Goal: Transaction & Acquisition: Purchase product/service

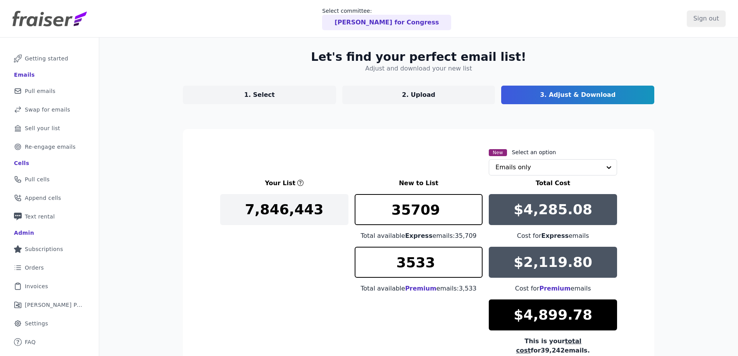
scroll to position [89, 0]
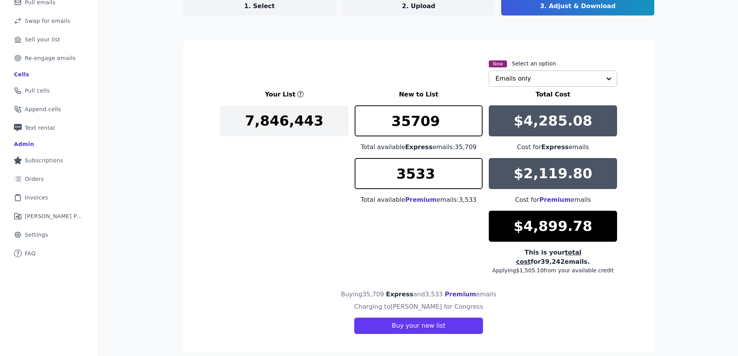
click at [538, 78] on input "text" at bounding box center [548, 79] width 106 height 16
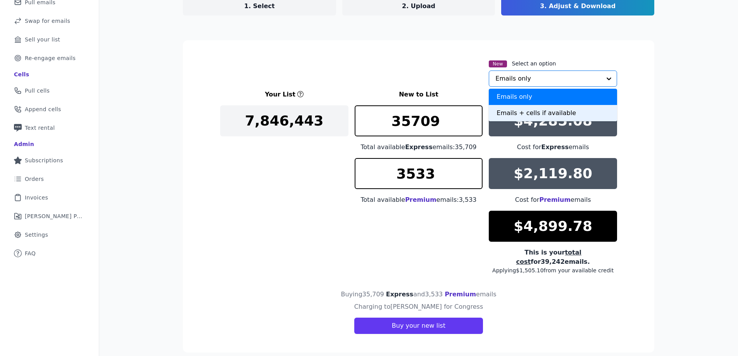
click at [529, 111] on div "Emails + cells if available" at bounding box center [553, 113] width 128 height 16
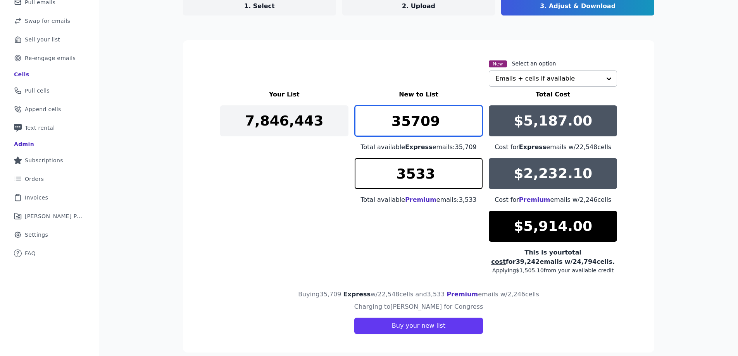
drag, startPoint x: 443, startPoint y: 121, endPoint x: 389, endPoint y: 116, distance: 53.4
click at [392, 118] on input "35709" at bounding box center [419, 120] width 128 height 31
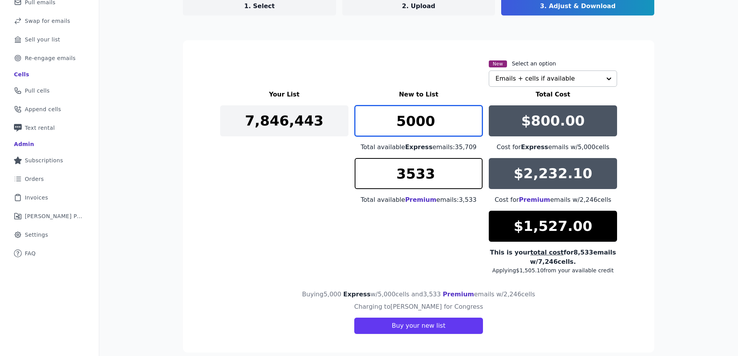
type input "5000"
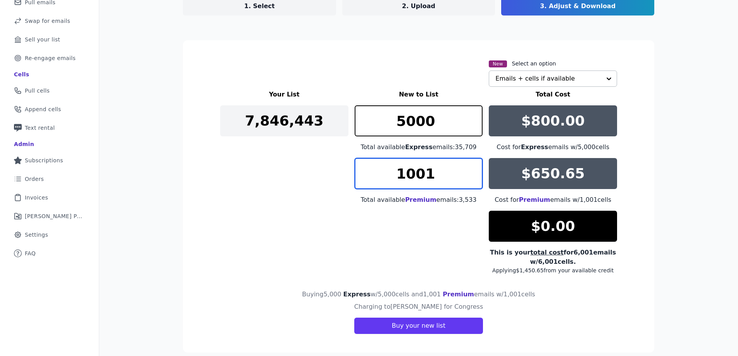
click at [474, 170] on input "1001" at bounding box center [419, 173] width 128 height 31
click at [474, 170] on input "1002" at bounding box center [419, 173] width 128 height 31
click at [474, 170] on input "1003" at bounding box center [419, 173] width 128 height 31
click at [474, 170] on input "1004" at bounding box center [419, 173] width 128 height 31
click at [473, 170] on input "1005" at bounding box center [419, 173] width 128 height 31
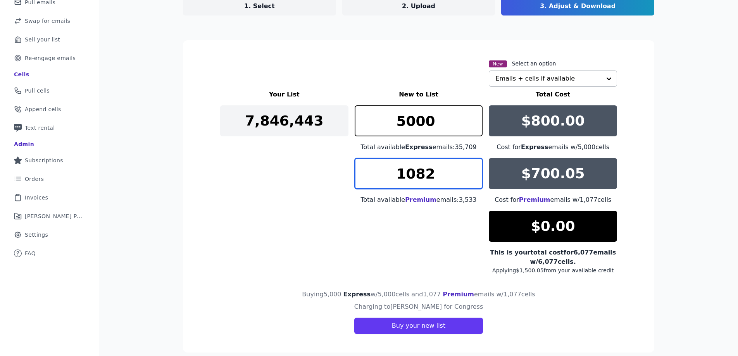
click at [473, 170] on input "1082" at bounding box center [419, 173] width 128 height 31
drag, startPoint x: 446, startPoint y: 175, endPoint x: 376, endPoint y: 175, distance: 69.4
click at [376, 175] on input "1082" at bounding box center [419, 173] width 128 height 31
type input "1500"
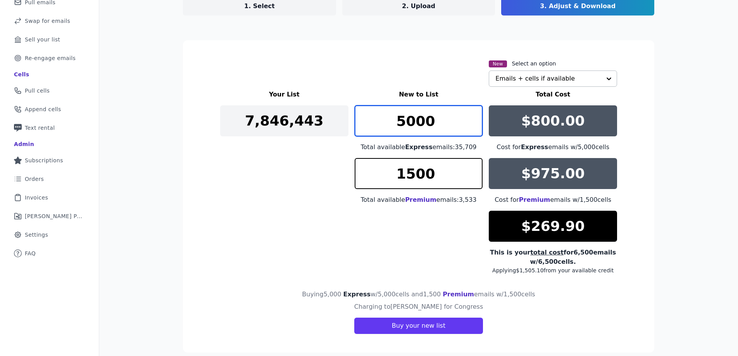
click at [398, 127] on input "5000" at bounding box center [419, 120] width 128 height 31
drag, startPoint x: 401, startPoint y: 124, endPoint x: 396, endPoint y: 124, distance: 5.8
click at [398, 124] on input "4000" at bounding box center [419, 120] width 128 height 31
click at [394, 124] on input "3000" at bounding box center [419, 120] width 128 height 31
drag, startPoint x: 404, startPoint y: 121, endPoint x: 408, endPoint y: 122, distance: 4.4
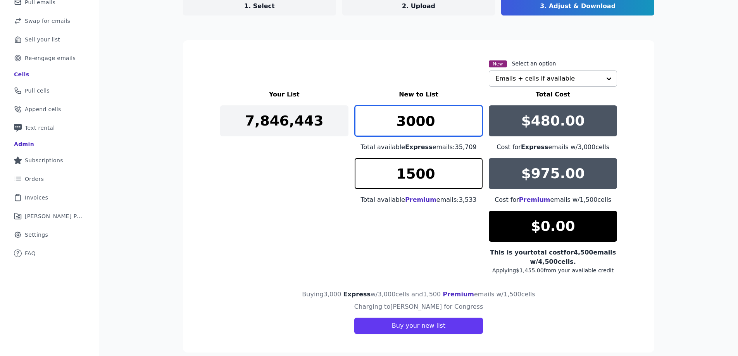
click at [408, 122] on input "3000" at bounding box center [419, 120] width 128 height 31
click at [472, 126] on input "3499" at bounding box center [419, 120] width 128 height 31
click at [472, 126] on input "3498" at bounding box center [419, 120] width 128 height 31
click at [472, 126] on input "3497" at bounding box center [419, 120] width 128 height 31
click at [472, 126] on input "3496" at bounding box center [419, 120] width 128 height 31
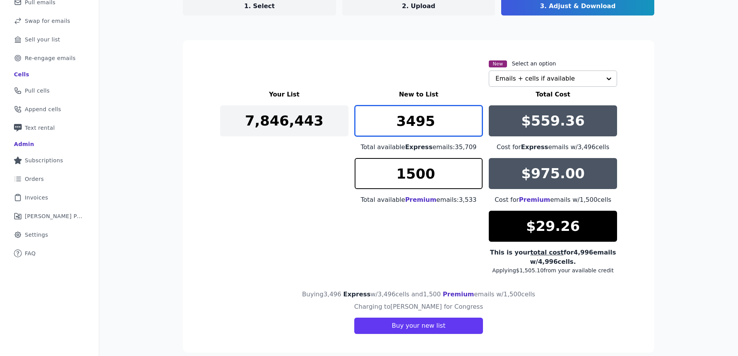
click at [471, 125] on input "3495" at bounding box center [419, 120] width 128 height 31
click at [471, 125] on input "3494" at bounding box center [419, 120] width 128 height 31
click at [471, 125] on input "3493" at bounding box center [419, 120] width 128 height 31
click at [471, 125] on input "3492" at bounding box center [419, 120] width 128 height 31
click at [471, 125] on input "3491" at bounding box center [419, 120] width 128 height 31
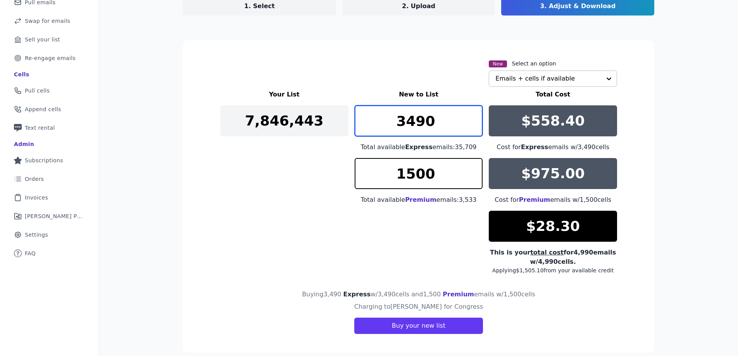
click at [471, 124] on input "3490" at bounding box center [419, 120] width 128 height 31
click at [472, 129] on input "3489" at bounding box center [419, 120] width 128 height 31
click at [472, 128] on input "3488" at bounding box center [419, 120] width 128 height 31
click at [472, 128] on input "3487" at bounding box center [419, 120] width 128 height 31
click at [472, 128] on input "3486" at bounding box center [419, 120] width 128 height 31
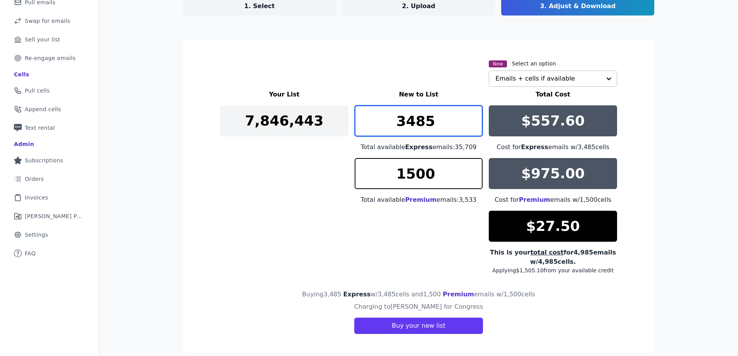
click at [472, 128] on input "3485" at bounding box center [419, 120] width 128 height 31
click at [472, 128] on input "3484" at bounding box center [419, 120] width 128 height 31
click at [472, 128] on input "3483" at bounding box center [419, 120] width 128 height 31
click at [472, 128] on input "3482" at bounding box center [419, 120] width 128 height 31
click at [472, 128] on input "3481" at bounding box center [419, 120] width 128 height 31
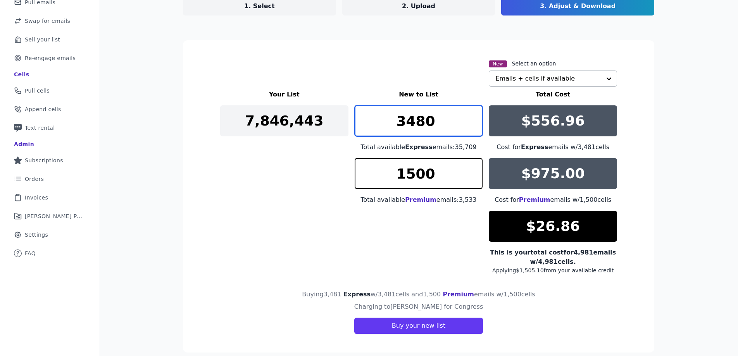
click at [472, 128] on input "3480" at bounding box center [419, 120] width 128 height 31
click at [472, 128] on input "3479" at bounding box center [419, 120] width 128 height 31
click at [472, 128] on input "3478" at bounding box center [419, 120] width 128 height 31
click at [472, 128] on input "3477" at bounding box center [419, 120] width 128 height 31
click at [472, 128] on input "3476" at bounding box center [419, 120] width 128 height 31
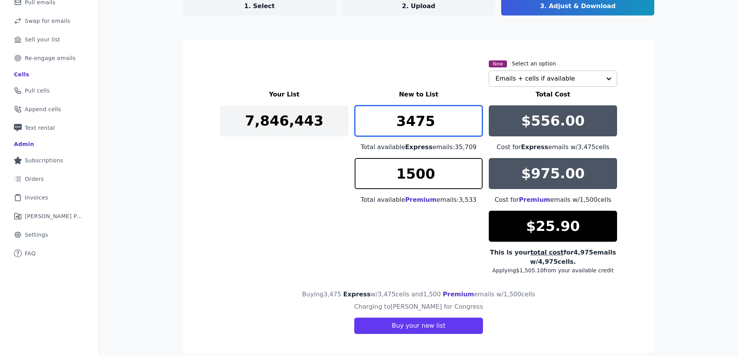
click at [472, 128] on input "3475" at bounding box center [419, 120] width 128 height 31
click at [472, 128] on input "3474" at bounding box center [419, 120] width 128 height 31
click at [472, 127] on input "3473" at bounding box center [419, 120] width 128 height 31
click at [472, 127] on input "3416" at bounding box center [419, 120] width 128 height 31
drag, startPoint x: 407, startPoint y: 125, endPoint x: 438, endPoint y: 126, distance: 31.4
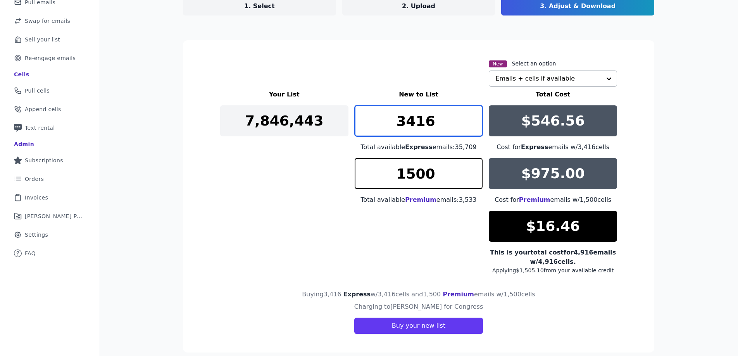
click at [438, 126] on input "3416" at bounding box center [419, 120] width 128 height 31
drag, startPoint x: 406, startPoint y: 122, endPoint x: 413, endPoint y: 123, distance: 7.4
click at [413, 123] on input "3200" at bounding box center [419, 120] width 128 height 31
click at [408, 123] on input "3300" at bounding box center [419, 120] width 128 height 31
click at [407, 124] on input "3300" at bounding box center [419, 120] width 128 height 31
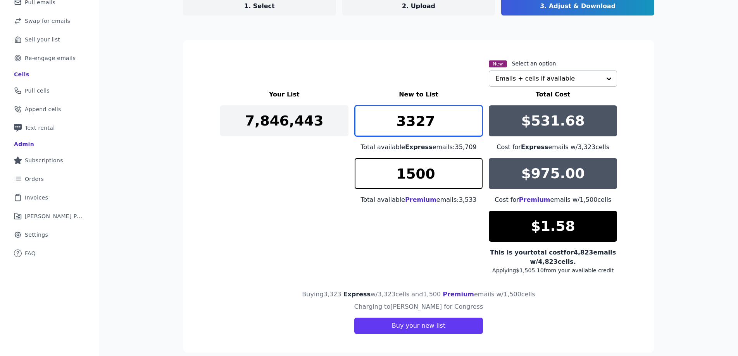
click at [471, 117] on input "3327" at bounding box center [419, 120] width 128 height 31
click at [474, 127] on input "3326" at bounding box center [419, 120] width 128 height 31
click at [474, 127] on input "3325" at bounding box center [419, 120] width 128 height 31
click at [474, 127] on input "3324" at bounding box center [419, 120] width 128 height 31
click at [474, 127] on input "3323" at bounding box center [419, 120] width 128 height 31
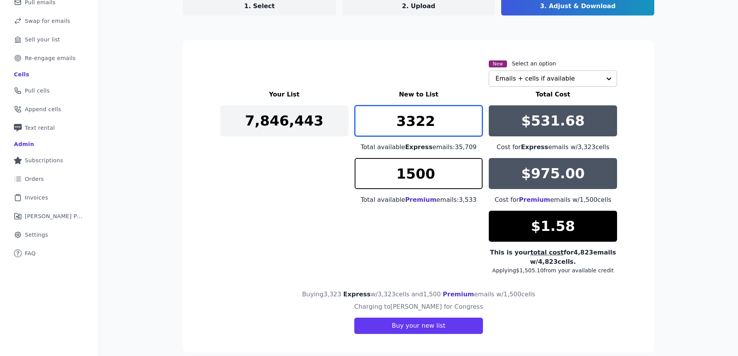
click at [474, 127] on input "3322" at bounding box center [419, 120] width 128 height 31
click at [474, 127] on input "3321" at bounding box center [419, 120] width 128 height 31
click at [474, 127] on input "3320" at bounding box center [419, 120] width 128 height 31
click at [474, 127] on input "3319" at bounding box center [419, 120] width 128 height 31
click at [474, 127] on input "3318" at bounding box center [419, 120] width 128 height 31
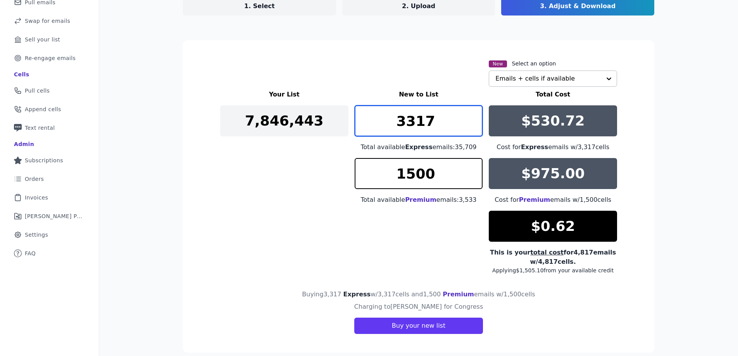
click at [474, 127] on input "3317" at bounding box center [419, 120] width 128 height 31
click at [474, 127] on input "3316" at bounding box center [419, 120] width 128 height 31
click at [474, 127] on input "3315" at bounding box center [419, 120] width 128 height 31
click at [474, 127] on input "3314" at bounding box center [419, 120] width 128 height 31
click at [474, 127] on input "3313" at bounding box center [419, 120] width 128 height 31
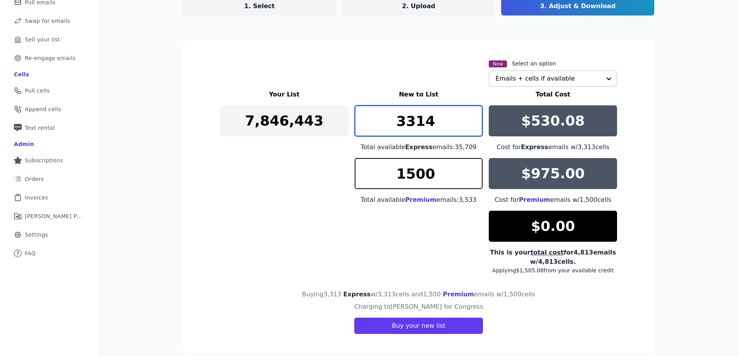
click at [471, 117] on input "3314" at bounding box center [419, 120] width 128 height 31
click at [472, 124] on input "3313" at bounding box center [419, 120] width 128 height 31
click at [472, 127] on input "3312" at bounding box center [419, 120] width 128 height 31
click at [472, 127] on input "3311" at bounding box center [419, 120] width 128 height 31
type input "3310"
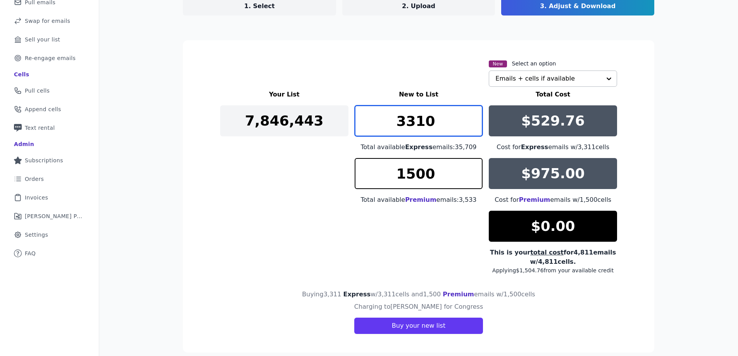
click at [472, 127] on input "3310" at bounding box center [419, 120] width 128 height 31
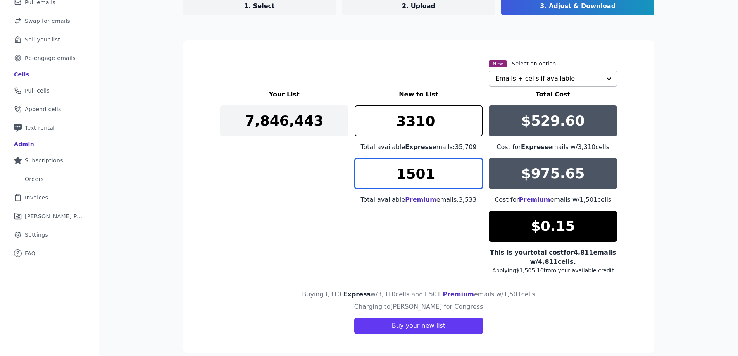
click at [471, 171] on input "1501" at bounding box center [419, 173] width 128 height 31
click at [472, 178] on input "1500" at bounding box center [419, 173] width 128 height 31
click at [472, 171] on input "1501" at bounding box center [419, 173] width 128 height 31
type input "1500"
click at [472, 179] on input "1500" at bounding box center [419, 173] width 128 height 31
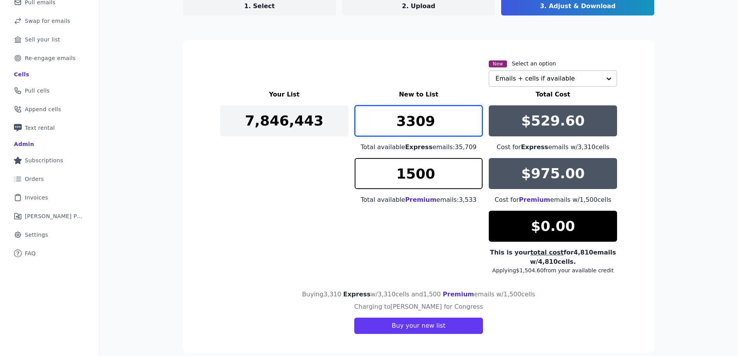
click at [474, 125] on input "3309" at bounding box center [419, 120] width 128 height 31
click at [472, 114] on input "3310" at bounding box center [419, 120] width 128 height 31
click at [472, 114] on input "3311" at bounding box center [419, 120] width 128 height 31
click at [473, 117] on input "3312" at bounding box center [419, 120] width 128 height 31
click at [473, 117] on input "3313" at bounding box center [419, 120] width 128 height 31
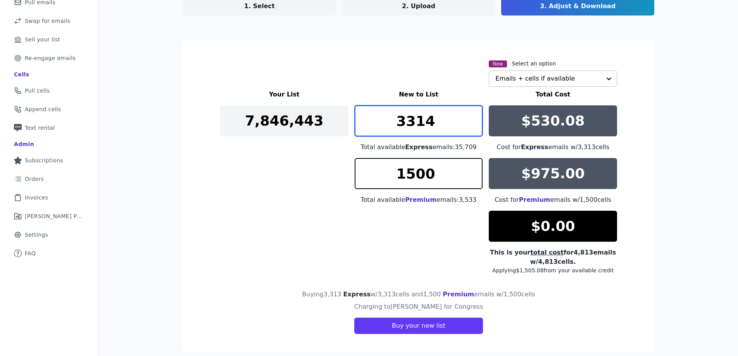
type input "3314"
click at [473, 117] on input "3314" at bounding box center [419, 120] width 128 height 31
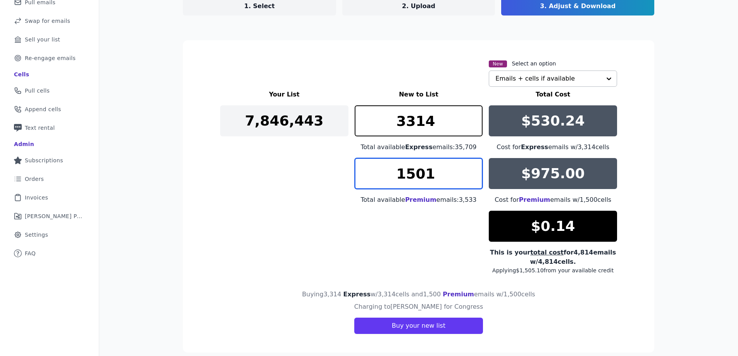
type input "1501"
click at [472, 172] on input "1501" at bounding box center [419, 173] width 128 height 31
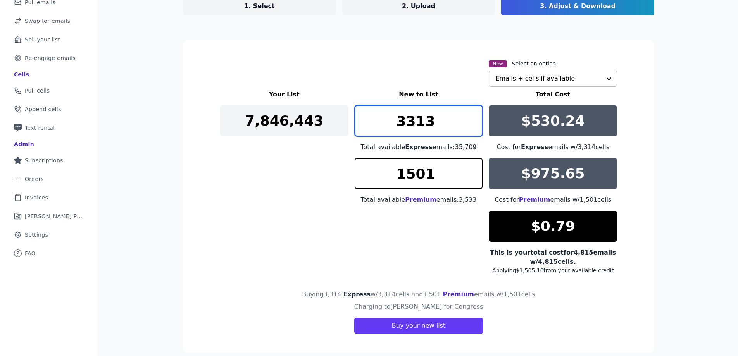
click at [474, 126] on input "3313" at bounding box center [419, 120] width 128 height 31
click at [474, 126] on input "3312" at bounding box center [419, 120] width 128 height 31
click at [474, 126] on input "3311" at bounding box center [419, 120] width 128 height 31
click at [474, 126] on input "3310" at bounding box center [419, 120] width 128 height 31
type input "3309"
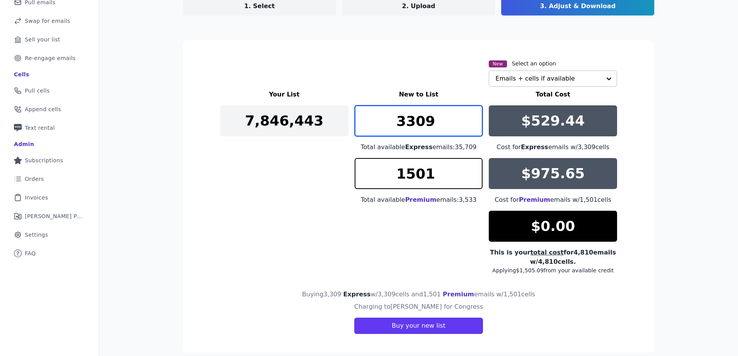
click at [474, 126] on input "3309" at bounding box center [419, 120] width 128 height 31
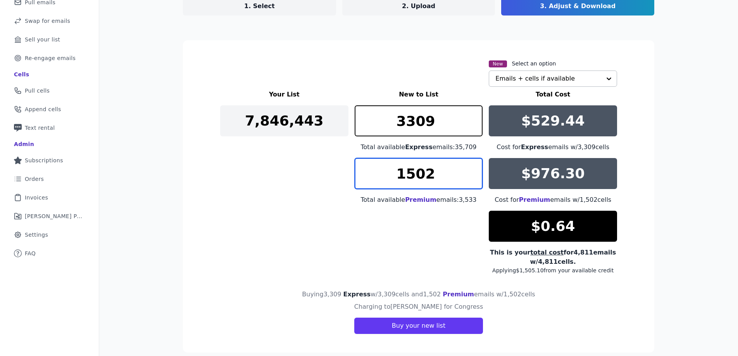
type input "1502"
click at [472, 170] on input "1502" at bounding box center [419, 173] width 128 height 31
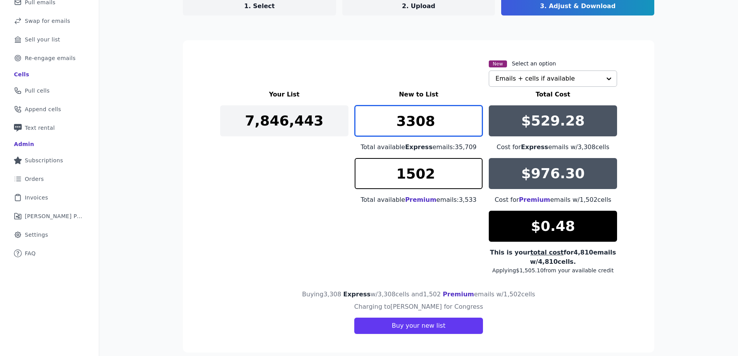
click at [473, 127] on input "3308" at bounding box center [419, 120] width 128 height 31
click at [473, 127] on input "3307" at bounding box center [419, 120] width 128 height 31
click at [473, 127] on input "3306" at bounding box center [419, 120] width 128 height 31
click at [473, 127] on input "3305" at bounding box center [419, 120] width 128 height 31
click at [471, 117] on input "3306" at bounding box center [419, 120] width 128 height 31
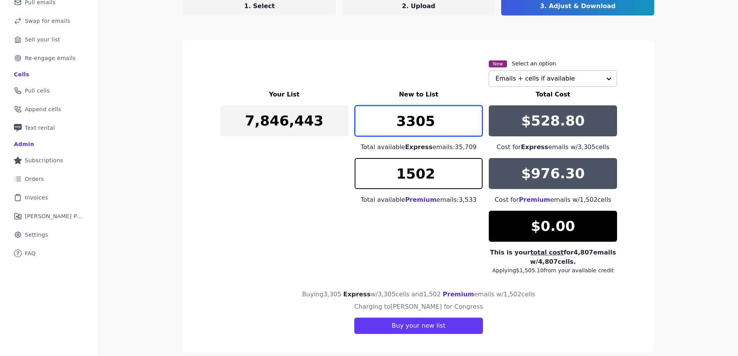
click at [472, 122] on input "3305" at bounding box center [419, 120] width 128 height 31
click at [472, 128] on input "3304" at bounding box center [419, 120] width 128 height 31
click at [472, 128] on input "3303" at bounding box center [419, 120] width 128 height 31
click at [471, 116] on input "3304" at bounding box center [419, 120] width 128 height 31
click at [471, 116] on input "3305" at bounding box center [419, 120] width 128 height 31
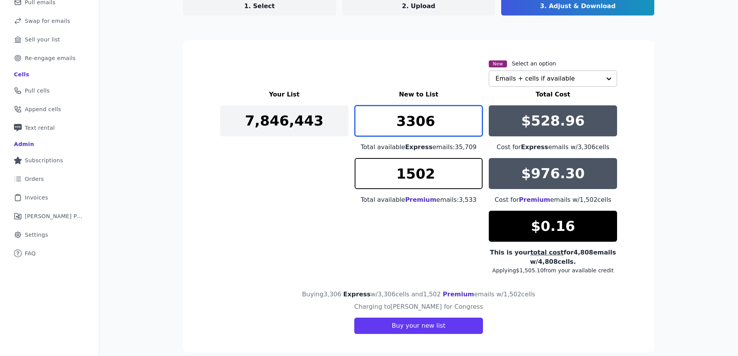
click at [471, 116] on input "3306" at bounding box center [419, 120] width 128 height 31
type input "3305"
click at [474, 128] on input "3305" at bounding box center [419, 120] width 128 height 31
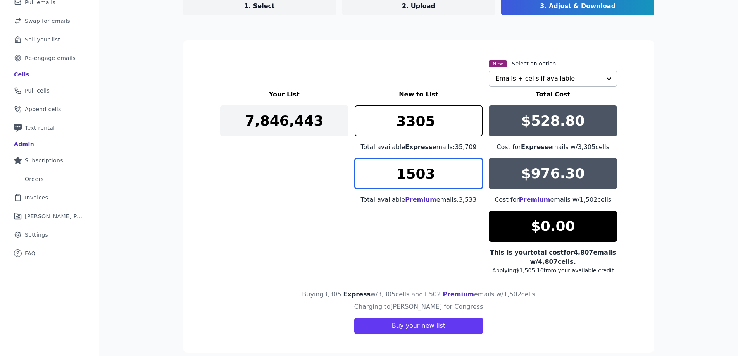
click at [471, 171] on input "1503" at bounding box center [419, 173] width 128 height 31
click at [472, 177] on input "1502" at bounding box center [419, 173] width 128 height 31
click at [472, 168] on input "1503" at bounding box center [419, 173] width 128 height 31
click at [472, 168] on input "1504" at bounding box center [419, 173] width 128 height 31
click at [474, 178] on input "1503" at bounding box center [419, 173] width 128 height 31
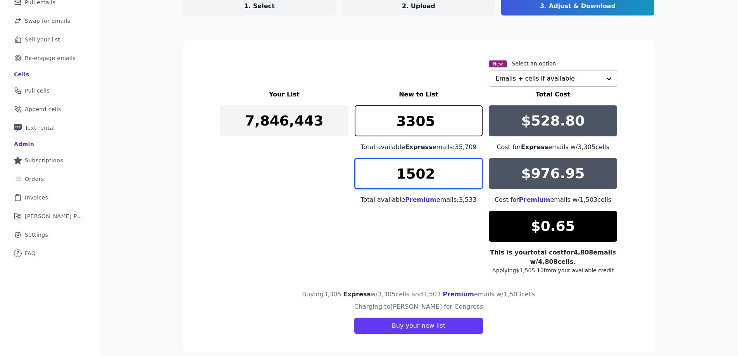
click at [474, 178] on input "1502" at bounding box center [419, 173] width 128 height 31
click at [472, 167] on input "1503" at bounding box center [419, 173] width 128 height 31
type input "1502"
click at [474, 179] on input "1502" at bounding box center [419, 173] width 128 height 31
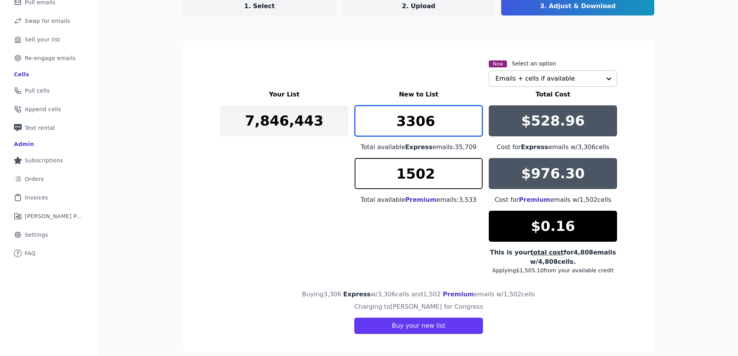
click at [473, 116] on input "3306" at bounding box center [419, 120] width 128 height 31
type input "3305"
click at [470, 127] on input "3305" at bounding box center [419, 120] width 128 height 31
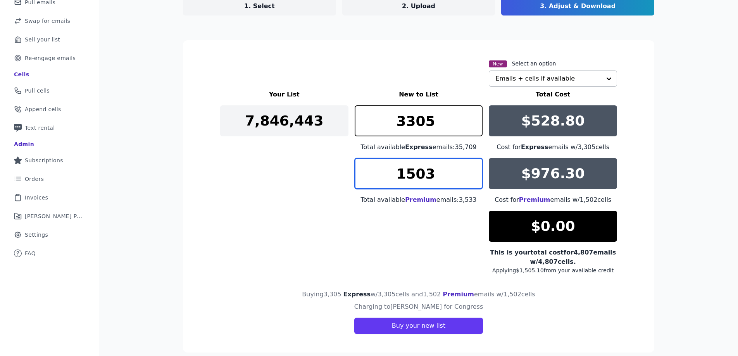
click at [472, 169] on input "1503" at bounding box center [419, 173] width 128 height 31
click at [473, 179] on input "1502" at bounding box center [419, 173] width 128 height 31
click at [473, 170] on input "1503" at bounding box center [419, 173] width 128 height 31
click at [473, 170] on input "1504" at bounding box center [419, 173] width 128 height 31
click at [473, 170] on input "1505" at bounding box center [419, 173] width 128 height 31
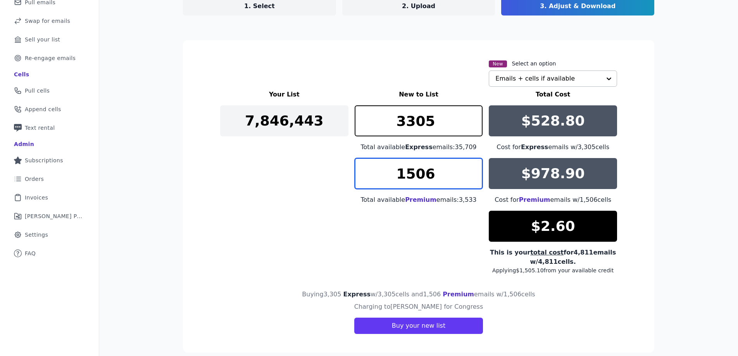
click at [474, 170] on input "1506" at bounding box center [419, 173] width 128 height 31
click at [474, 170] on input "1507" at bounding box center [419, 173] width 128 height 31
click at [474, 170] on input "1508" at bounding box center [419, 173] width 128 height 31
click at [474, 170] on input "1509" at bounding box center [419, 173] width 128 height 31
type input "1510"
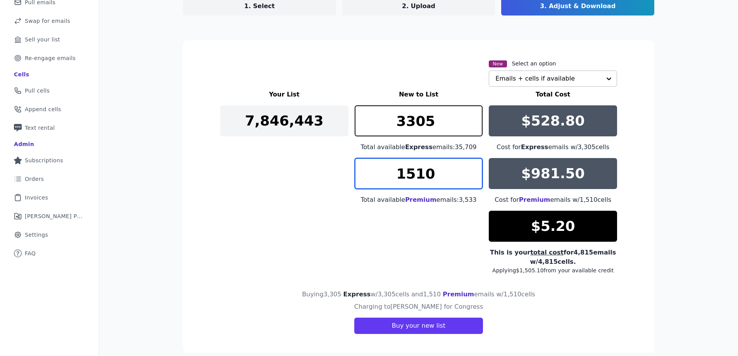
click at [474, 170] on input "1510" at bounding box center [419, 173] width 128 height 31
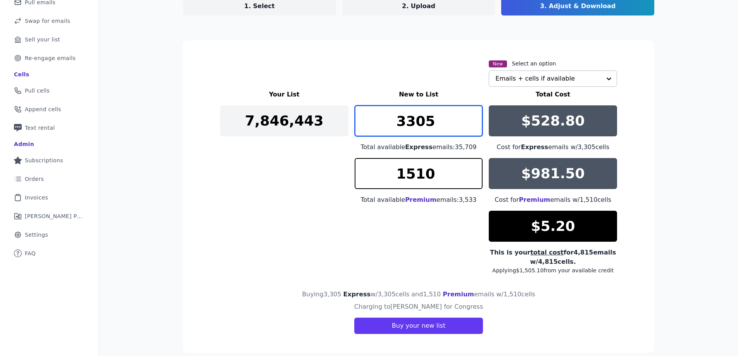
drag, startPoint x: 407, startPoint y: 123, endPoint x: 451, endPoint y: 124, distance: 45.0
click at [451, 124] on input "3305" at bounding box center [419, 120] width 128 height 31
type input "3000"
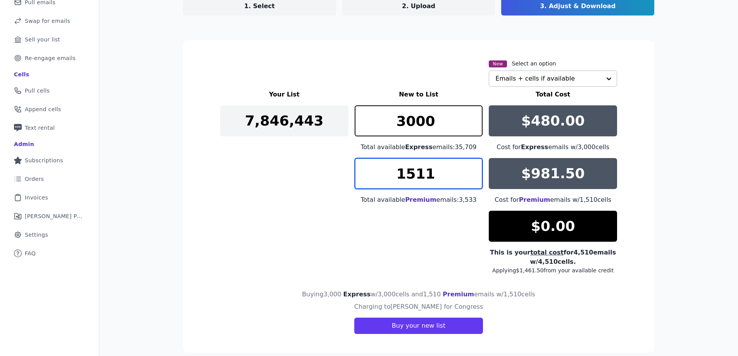
click at [474, 172] on input "1511" at bounding box center [419, 173] width 128 height 31
click at [474, 172] on input "1512" at bounding box center [419, 173] width 128 height 31
click at [474, 172] on input "1560" at bounding box center [419, 173] width 128 height 31
click at [474, 172] on input "1594" at bounding box center [419, 173] width 128 height 31
click at [474, 178] on input "1589" at bounding box center [419, 173] width 128 height 31
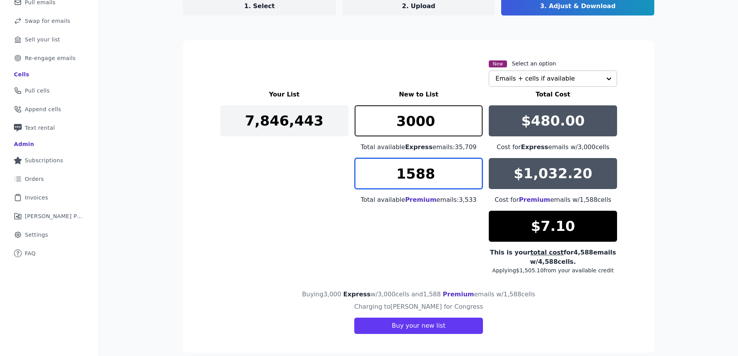
click at [474, 178] on input "1588" at bounding box center [419, 173] width 128 height 31
click at [474, 178] on input "1587" at bounding box center [419, 173] width 128 height 31
click at [474, 178] on input "1586" at bounding box center [419, 173] width 128 height 31
click at [474, 178] on input "1585" at bounding box center [419, 173] width 128 height 31
click at [474, 179] on input "1584" at bounding box center [419, 173] width 128 height 31
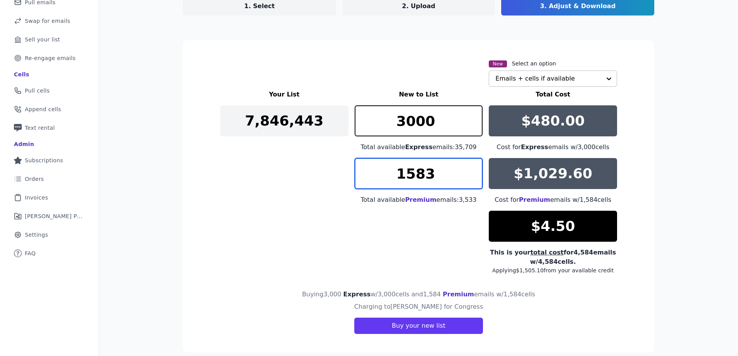
click at [474, 179] on input "1583" at bounding box center [419, 173] width 128 height 31
click at [474, 179] on input "1582" at bounding box center [419, 173] width 128 height 31
click at [474, 179] on input "1581" at bounding box center [419, 173] width 128 height 31
click at [474, 179] on input "1580" at bounding box center [419, 173] width 128 height 31
click at [474, 179] on input "1579" at bounding box center [419, 173] width 128 height 31
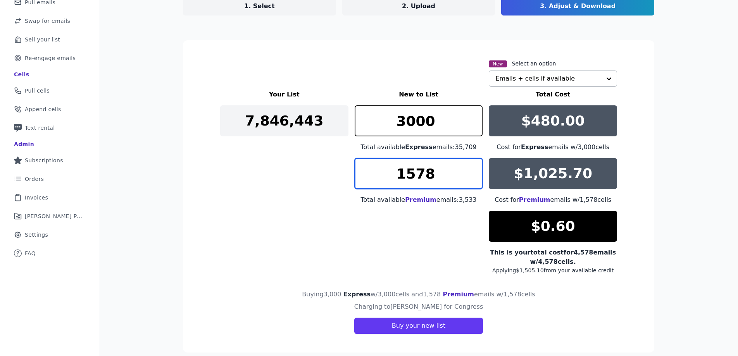
click at [474, 179] on input "1578" at bounding box center [419, 173] width 128 height 31
click at [474, 179] on input "1577" at bounding box center [419, 173] width 128 height 31
click at [473, 171] on input "1578" at bounding box center [419, 173] width 128 height 31
click at [472, 168] on input "1579" at bounding box center [419, 173] width 128 height 31
type input "1580"
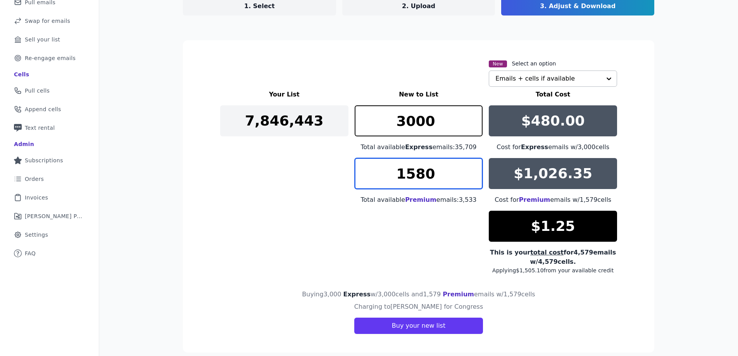
click at [472, 168] on input "1580" at bounding box center [419, 173] width 128 height 31
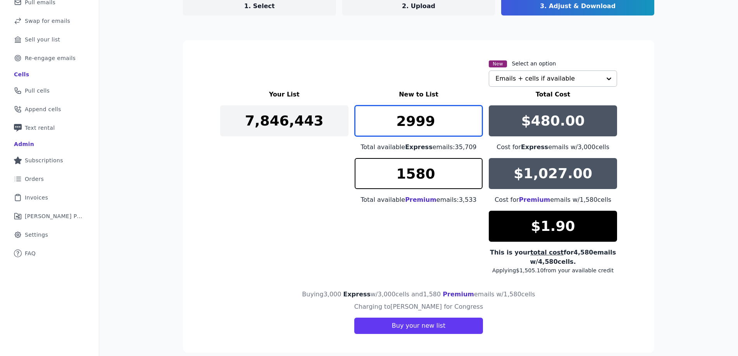
click at [474, 126] on input "2999" at bounding box center [419, 120] width 128 height 31
click at [474, 126] on input "2998" at bounding box center [419, 120] width 128 height 31
click at [474, 126] on input "2997" at bounding box center [419, 120] width 128 height 31
click at [474, 127] on input "2996" at bounding box center [419, 120] width 128 height 31
click at [474, 127] on input "2995" at bounding box center [419, 120] width 128 height 31
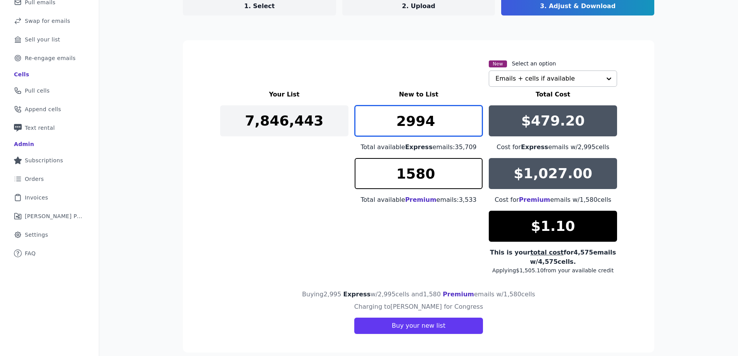
click at [474, 127] on input "2994" at bounding box center [419, 120] width 128 height 31
click at [474, 127] on input "2993" at bounding box center [419, 120] width 128 height 31
click at [474, 127] on input "2992" at bounding box center [419, 120] width 128 height 31
click at [474, 127] on input "2991" at bounding box center [419, 120] width 128 height 31
click at [474, 127] on input "2990" at bounding box center [419, 120] width 128 height 31
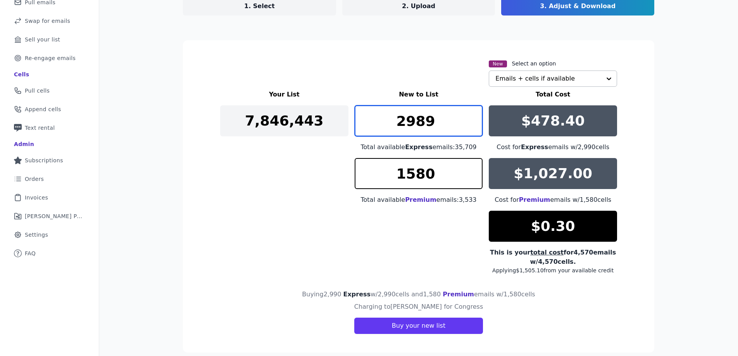
click at [474, 127] on input "2989" at bounding box center [419, 120] width 128 height 31
click at [474, 127] on input "2988" at bounding box center [419, 120] width 128 height 31
click at [474, 115] on input "2989" at bounding box center [419, 120] width 128 height 31
click at [474, 115] on input "2990" at bounding box center [419, 120] width 128 height 31
click at [474, 115] on input "2991" at bounding box center [419, 120] width 128 height 31
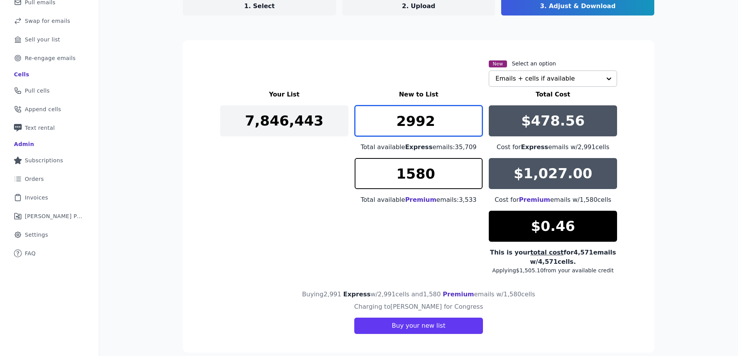
click at [474, 115] on input "2992" at bounding box center [419, 120] width 128 height 31
click at [474, 115] on input "2993" at bounding box center [419, 120] width 128 height 31
click at [474, 115] on input "2994" at bounding box center [419, 120] width 128 height 31
click at [474, 115] on input "2995" at bounding box center [419, 120] width 128 height 31
click at [474, 115] on input "2996" at bounding box center [419, 120] width 128 height 31
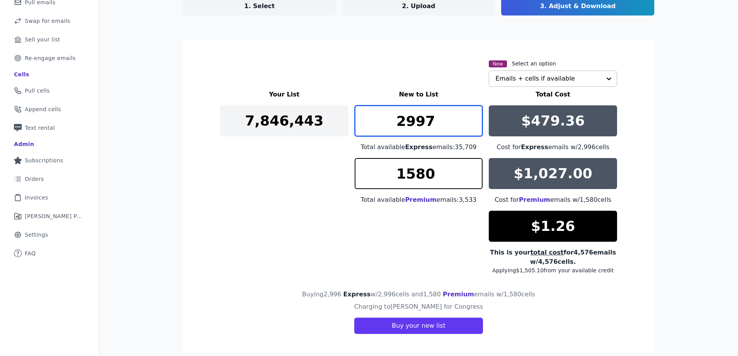
click at [474, 115] on input "2997" at bounding box center [419, 120] width 128 height 31
click at [474, 115] on input "2998" at bounding box center [419, 120] width 128 height 31
click at [474, 115] on input "2999" at bounding box center [419, 120] width 128 height 31
click at [474, 115] on input "3000" at bounding box center [419, 120] width 128 height 31
click at [474, 115] on input "3001" at bounding box center [419, 120] width 128 height 31
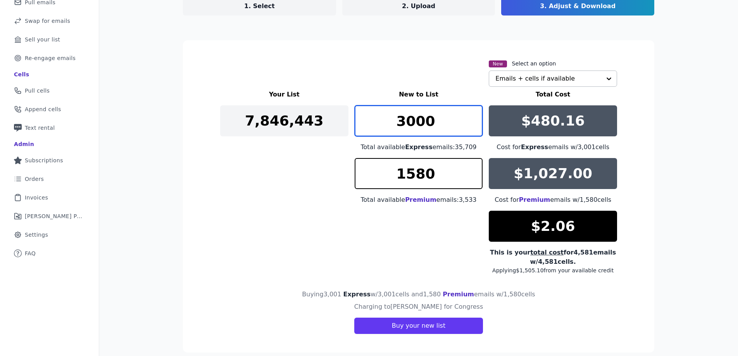
type input "3000"
click at [474, 126] on input "3000" at bounding box center [419, 120] width 128 height 31
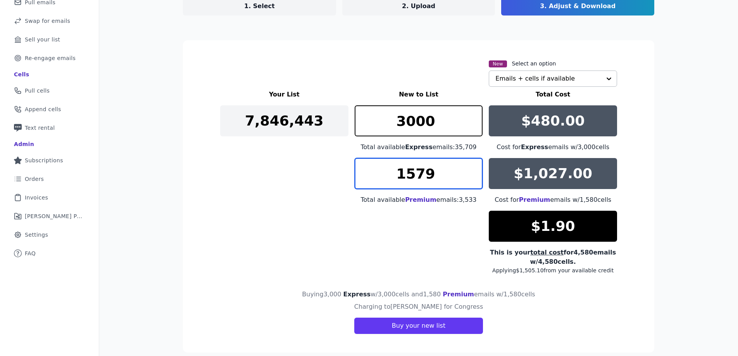
click at [472, 181] on input "1579" at bounding box center [419, 173] width 128 height 31
click at [472, 181] on input "1578" at bounding box center [419, 173] width 128 height 31
click at [472, 181] on input "1577" at bounding box center [419, 173] width 128 height 31
click at [472, 181] on input "1576" at bounding box center [419, 173] width 128 height 31
click at [472, 165] on input "1576" at bounding box center [419, 173] width 128 height 31
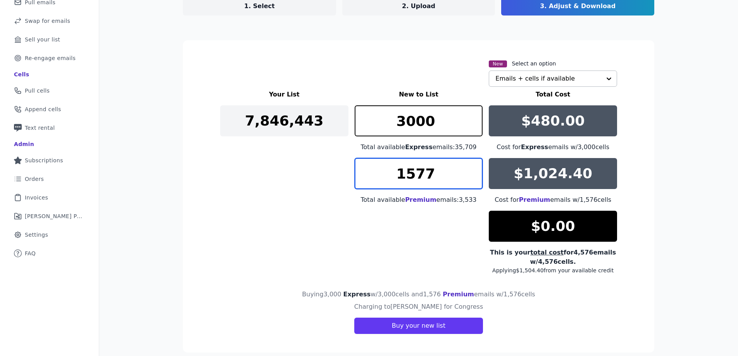
click at [474, 167] on input "1577" at bounding box center [419, 173] width 128 height 31
type input "1578"
click at [474, 167] on input "1578" at bounding box center [419, 173] width 128 height 31
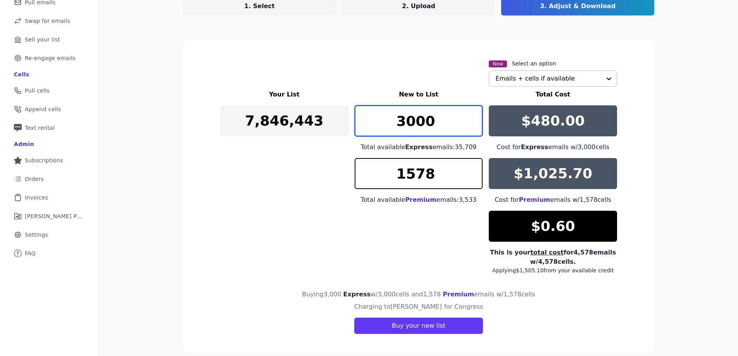
click at [409, 121] on input "3000" at bounding box center [419, 120] width 128 height 31
type input "3100"
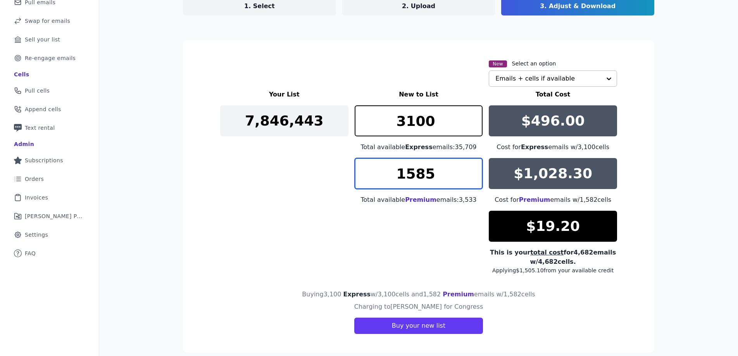
click at [471, 170] on input "1585" at bounding box center [419, 173] width 128 height 31
click at [471, 170] on input "1586" at bounding box center [419, 173] width 128 height 31
click at [471, 170] on input "1587" at bounding box center [419, 173] width 128 height 31
click at [471, 170] on input "1588" at bounding box center [419, 173] width 128 height 31
click at [471, 170] on input "1589" at bounding box center [419, 173] width 128 height 31
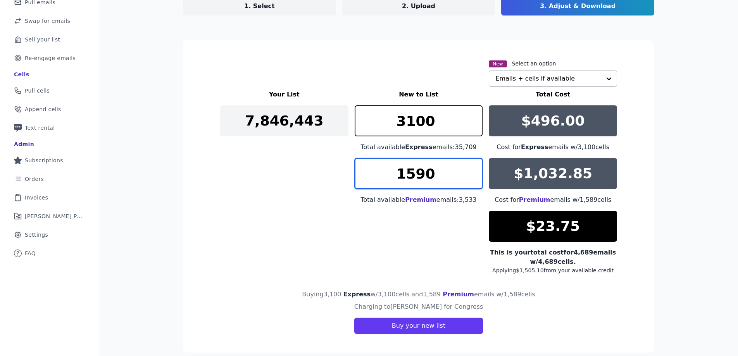
click at [471, 170] on input "1590" at bounding box center [419, 173] width 128 height 31
click at [474, 178] on input "1564" at bounding box center [419, 173] width 128 height 31
click at [474, 177] on input "1563" at bounding box center [419, 173] width 128 height 31
click at [474, 177] on input "1562" at bounding box center [419, 173] width 128 height 31
click at [474, 177] on input "1561" at bounding box center [419, 173] width 128 height 31
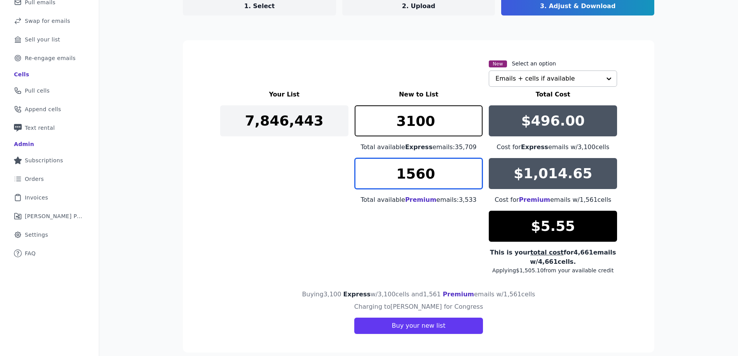
click at [474, 177] on input "1560" at bounding box center [419, 173] width 128 height 31
click at [474, 177] on input "1559" at bounding box center [419, 173] width 128 height 31
click at [474, 177] on input "1558" at bounding box center [419, 173] width 128 height 31
click at [474, 177] on input "1557" at bounding box center [419, 173] width 128 height 31
click at [474, 177] on input "1556" at bounding box center [419, 173] width 128 height 31
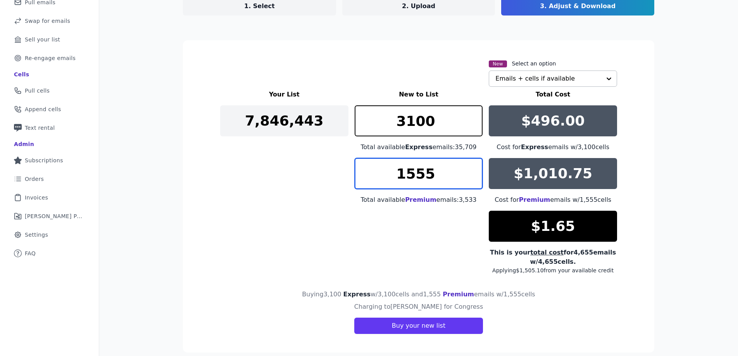
click at [474, 177] on input "1555" at bounding box center [419, 173] width 128 height 31
click at [474, 177] on input "1554" at bounding box center [419, 173] width 128 height 31
click at [474, 177] on input "1553" at bounding box center [419, 173] width 128 height 31
click at [474, 177] on input "1552" at bounding box center [419, 173] width 128 height 31
type input "1553"
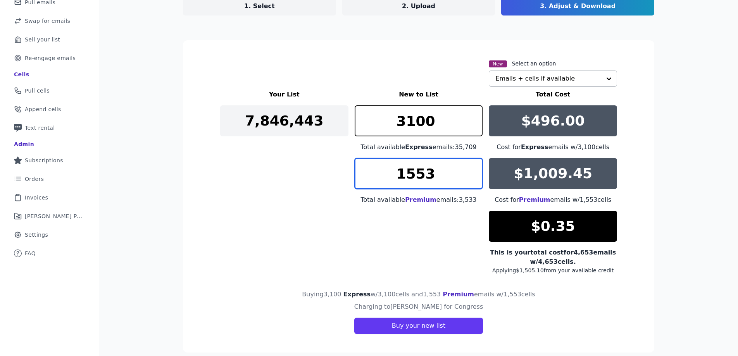
click at [473, 169] on input "1553" at bounding box center [419, 173] width 128 height 31
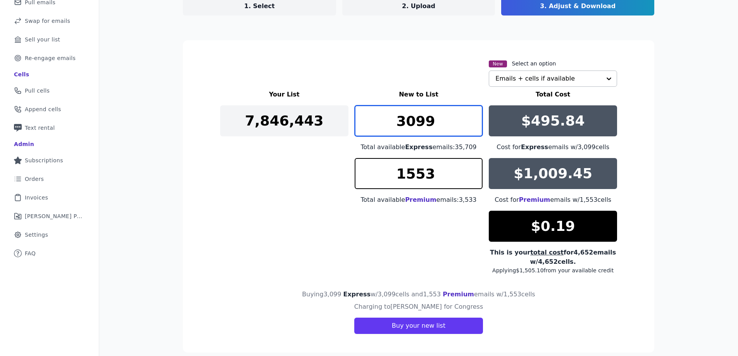
click at [473, 124] on input "3099" at bounding box center [419, 120] width 128 height 31
click at [473, 124] on input "3098" at bounding box center [419, 120] width 128 height 31
type input "3097"
click at [473, 124] on input "3097" at bounding box center [419, 120] width 128 height 31
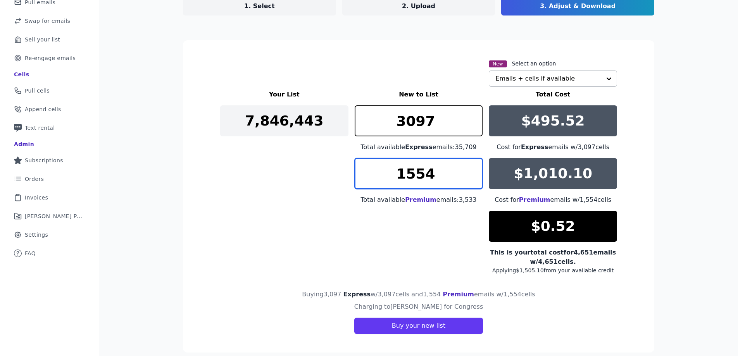
type input "1554"
click at [474, 168] on input "1554" at bounding box center [419, 173] width 128 height 31
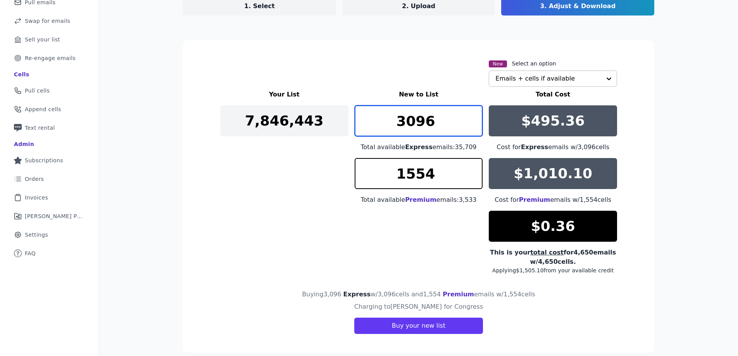
click at [474, 127] on input "3096" at bounding box center [419, 120] width 128 height 31
click at [474, 127] on input "3095" at bounding box center [419, 120] width 128 height 31
click at [474, 127] on input "3094" at bounding box center [419, 120] width 128 height 31
type input "3093"
click at [474, 127] on input "3093" at bounding box center [419, 120] width 128 height 31
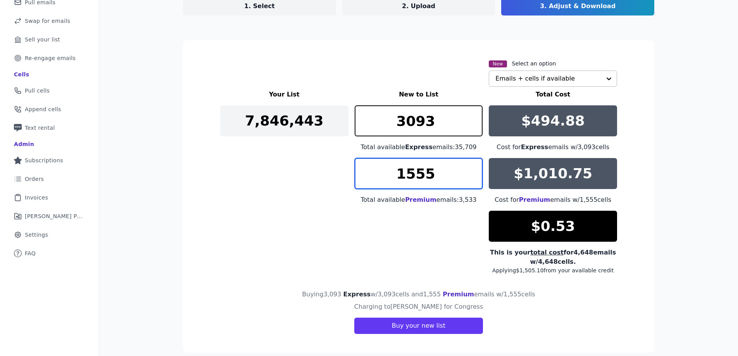
type input "1555"
click at [473, 170] on input "1555" at bounding box center [419, 173] width 128 height 31
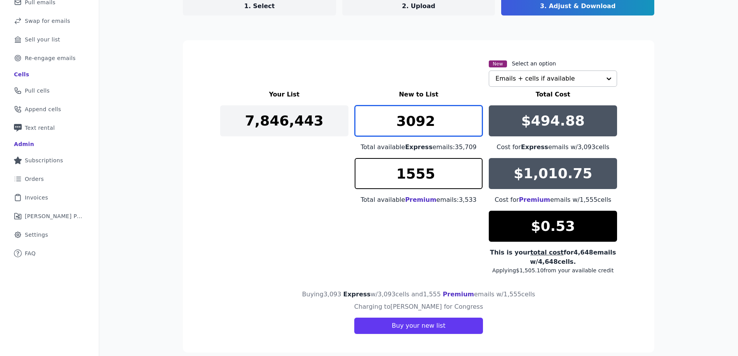
click at [475, 129] on input "3092" at bounding box center [419, 120] width 128 height 31
click at [475, 129] on input "3091" at bounding box center [419, 120] width 128 height 31
click at [475, 129] on input "3090" at bounding box center [419, 120] width 128 height 31
type input "3089"
click at [475, 129] on input "3089" at bounding box center [419, 120] width 128 height 31
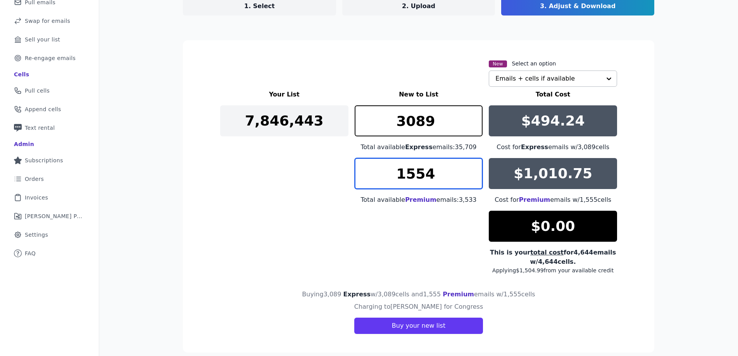
click at [473, 177] on input "1554" at bounding box center [419, 173] width 128 height 31
click at [473, 177] on input "1553" at bounding box center [419, 173] width 128 height 31
click at [473, 177] on input "1552" at bounding box center [419, 173] width 128 height 31
click at [474, 168] on input "1553" at bounding box center [419, 173] width 128 height 31
click at [472, 177] on input "1552" at bounding box center [419, 173] width 128 height 31
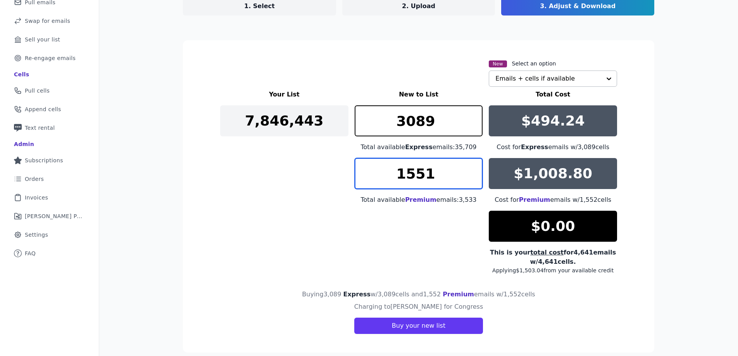
click at [472, 177] on input "1551" at bounding box center [419, 173] width 128 height 31
type input "1550"
click at [471, 177] on input "1550" at bounding box center [419, 173] width 128 height 31
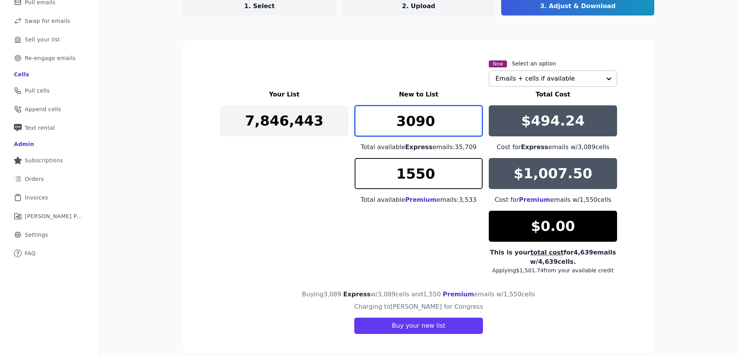
click at [471, 117] on input "3090" at bounding box center [419, 120] width 128 height 31
click at [471, 117] on input "3091" at bounding box center [419, 120] width 128 height 31
click at [471, 117] on input "3092" at bounding box center [419, 120] width 128 height 31
click at [471, 117] on input "3093" at bounding box center [419, 120] width 128 height 31
click at [471, 117] on input "3094" at bounding box center [419, 120] width 128 height 31
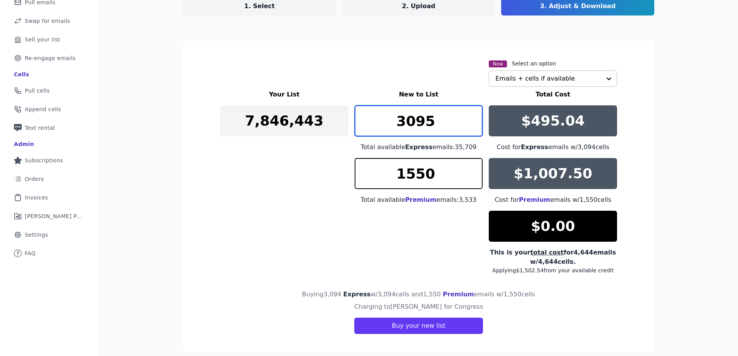
click at [471, 117] on input "3095" at bounding box center [419, 120] width 128 height 31
click at [471, 117] on input "3096" at bounding box center [419, 120] width 128 height 31
click at [471, 117] on input "3097" at bounding box center [419, 120] width 128 height 31
click at [471, 117] on input "3098" at bounding box center [419, 120] width 128 height 31
click at [471, 117] on input "3099" at bounding box center [419, 120] width 128 height 31
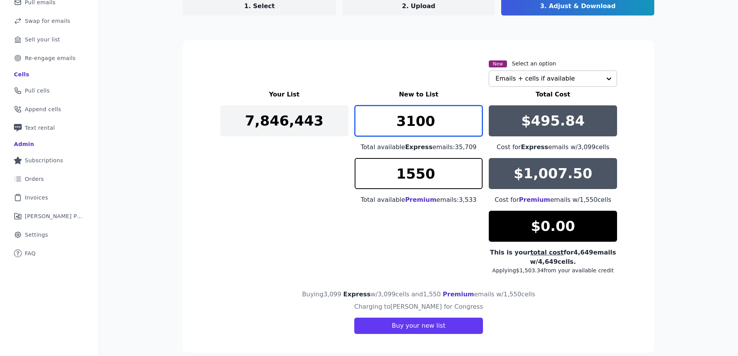
click at [471, 117] on input "3100" at bounding box center [419, 120] width 128 height 31
click at [471, 117] on input "3101" at bounding box center [419, 120] width 128 height 31
click at [471, 117] on input "3102" at bounding box center [419, 120] width 128 height 31
click at [471, 117] on input "3103" at bounding box center [419, 120] width 128 height 31
click at [471, 117] on input "3104" at bounding box center [419, 120] width 128 height 31
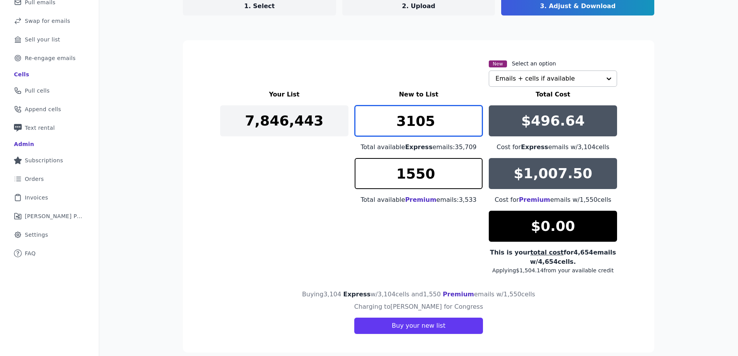
click at [471, 117] on input "3105" at bounding box center [419, 120] width 128 height 31
click at [471, 117] on input "3106" at bounding box center [419, 120] width 128 height 31
click at [471, 117] on input "3107" at bounding box center [419, 120] width 128 height 31
click at [471, 117] on input "3116" at bounding box center [419, 120] width 128 height 31
click at [471, 117] on input "3117" at bounding box center [419, 120] width 128 height 31
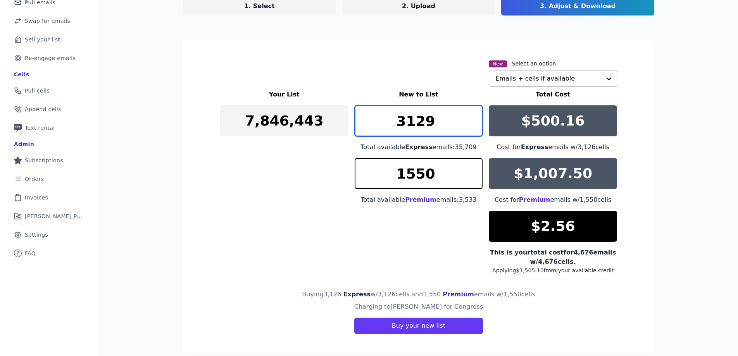
click at [471, 117] on input "3129" at bounding box center [419, 120] width 128 height 31
click at [471, 117] on input "3144" at bounding box center [419, 120] width 128 height 31
click at [471, 117] on input "3162" at bounding box center [419, 120] width 128 height 31
click at [473, 129] on input "3145" at bounding box center [419, 120] width 128 height 31
click at [473, 129] on input "3144" at bounding box center [419, 120] width 128 height 31
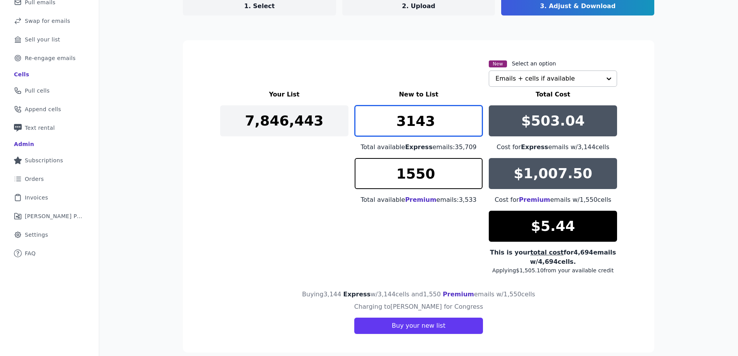
click at [473, 129] on input "3143" at bounding box center [419, 120] width 128 height 31
click at [473, 129] on input "3136" at bounding box center [419, 120] width 128 height 31
click at [473, 129] on input "3135" at bounding box center [419, 120] width 128 height 31
click at [473, 128] on input "3134" at bounding box center [419, 120] width 128 height 31
click at [473, 128] on input "3133" at bounding box center [419, 120] width 128 height 31
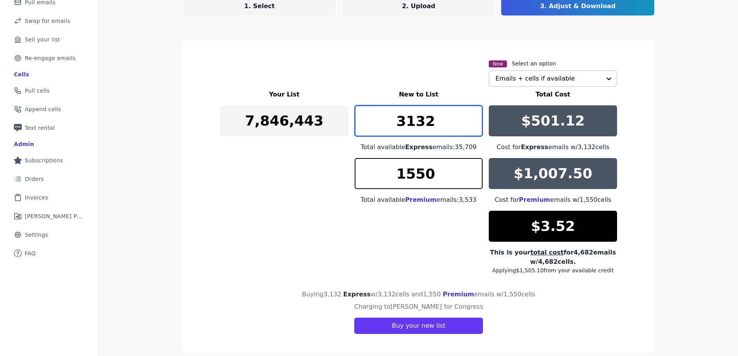
click at [473, 128] on input "3132" at bounding box center [419, 120] width 128 height 31
click at [473, 128] on input "3125" at bounding box center [419, 120] width 128 height 31
click at [473, 128] on input "3117" at bounding box center [419, 120] width 128 height 31
click at [473, 128] on input "3116" at bounding box center [419, 120] width 128 height 31
click at [473, 128] on input "3115" at bounding box center [419, 120] width 128 height 31
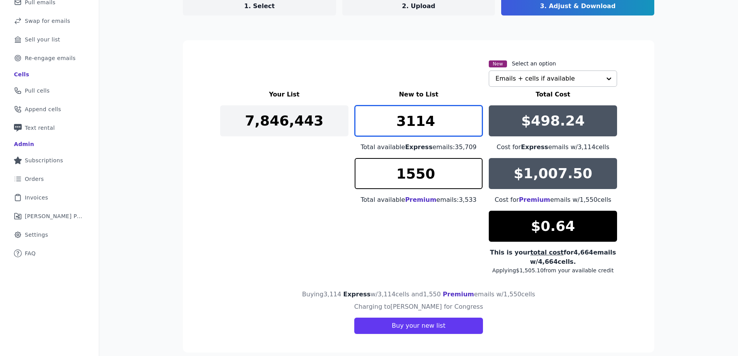
click at [473, 128] on input "3114" at bounding box center [419, 120] width 128 height 31
click at [473, 128] on input "3113" at bounding box center [419, 120] width 128 height 31
click at [473, 128] on input "3112" at bounding box center [419, 120] width 128 height 31
click at [473, 128] on input "3111" at bounding box center [419, 120] width 128 height 31
click at [473, 128] on input "3110" at bounding box center [419, 120] width 128 height 31
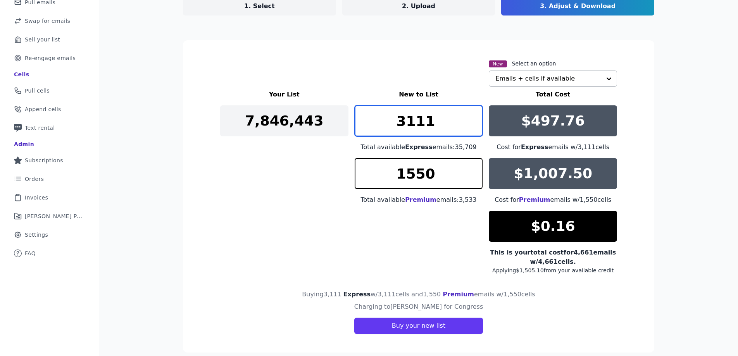
click at [473, 115] on input "3111" at bounding box center [419, 120] width 128 height 31
type input "3110"
click at [475, 127] on input "3110" at bounding box center [419, 120] width 128 height 31
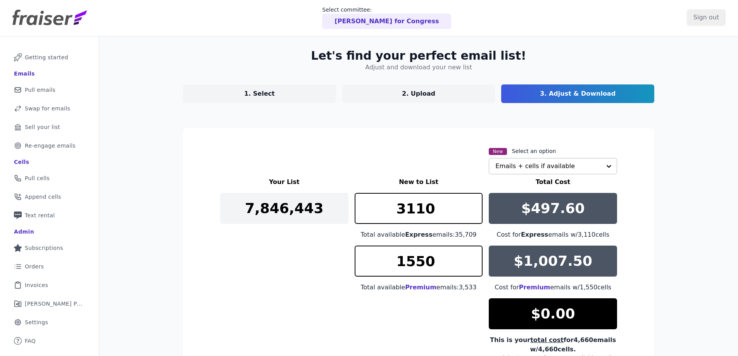
scroll to position [0, 0]
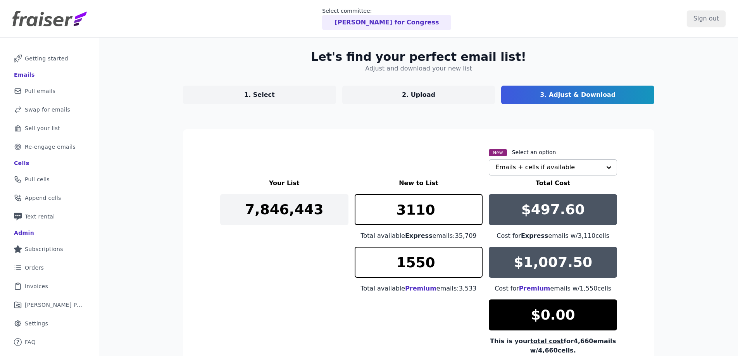
click at [245, 93] on p "1. Select" at bounding box center [259, 94] width 31 height 9
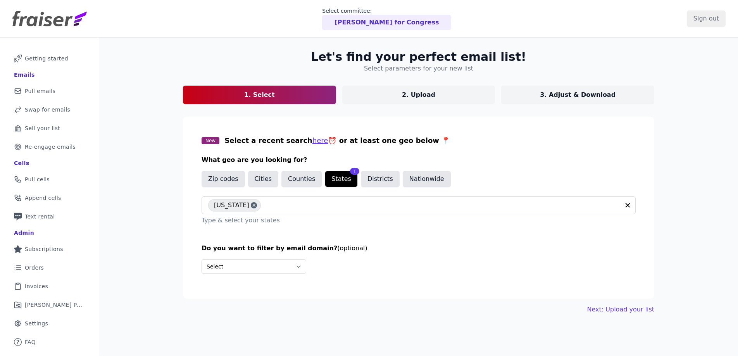
click at [560, 96] on p "3. Adjust & Download" at bounding box center [578, 94] width 76 height 9
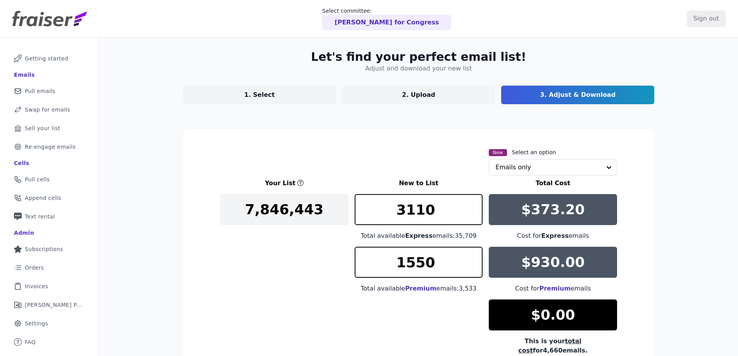
click at [250, 96] on p "1. Select" at bounding box center [259, 94] width 31 height 9
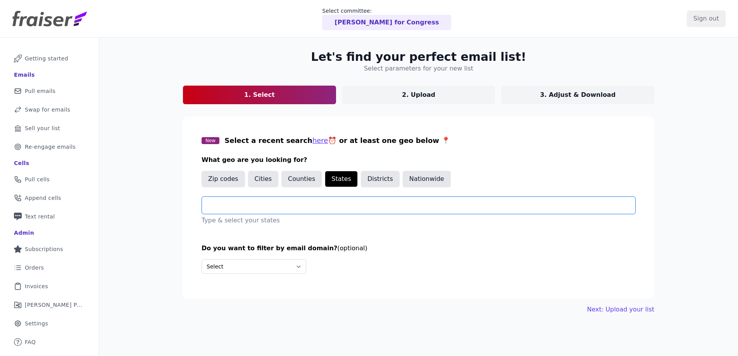
click at [258, 207] on input "text" at bounding box center [421, 205] width 427 height 9
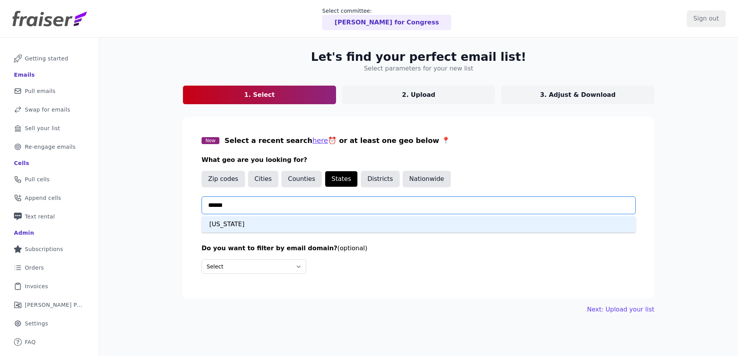
type input "*******"
click at [270, 219] on div "New Hampshire" at bounding box center [419, 224] width 434 height 16
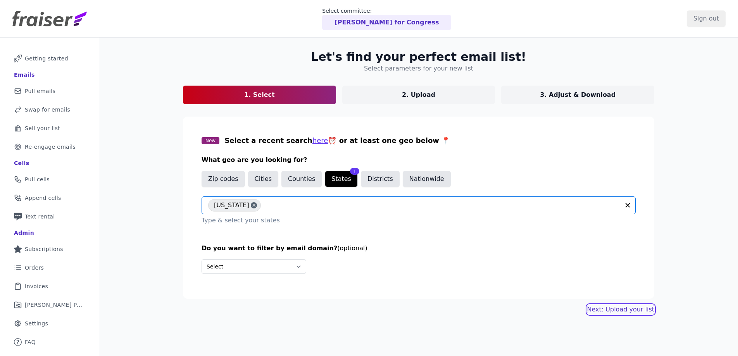
click at [621, 307] on link "Next: Upload your list" at bounding box center [620, 309] width 67 height 9
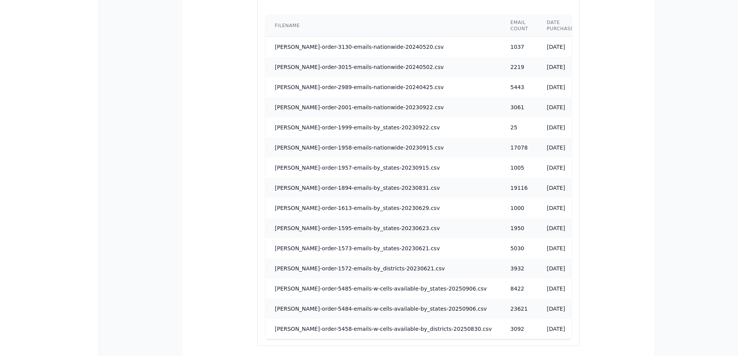
scroll to position [913, 0]
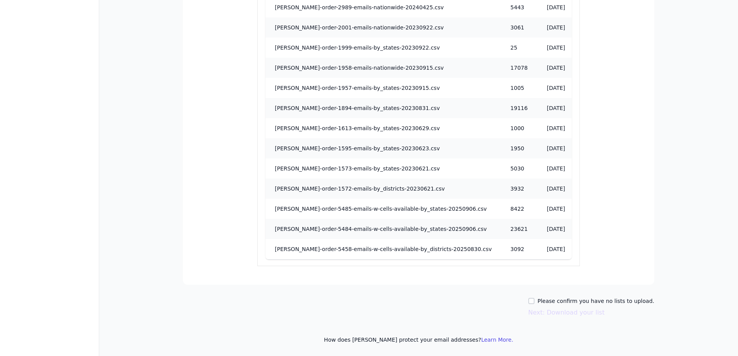
click at [551, 301] on label "Please confirm you have no lists to upload." at bounding box center [596, 301] width 117 height 8
click at [534, 301] on input "Please confirm you have no lists to upload." at bounding box center [531, 301] width 6 height 6
checkbox input "true"
click at [567, 315] on button "Next: Download your list" at bounding box center [566, 312] width 76 height 9
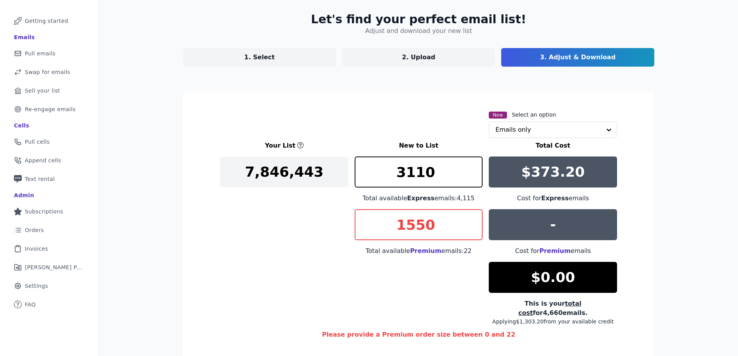
scroll to position [120, 0]
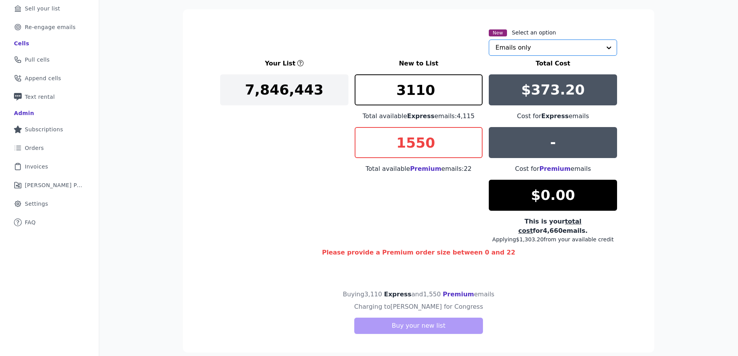
click at [540, 46] on input "text" at bounding box center [548, 48] width 106 height 16
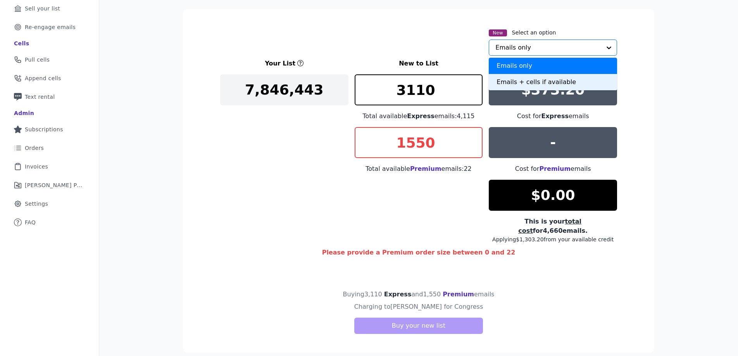
click at [531, 81] on div "Emails + cells if available" at bounding box center [553, 82] width 128 height 16
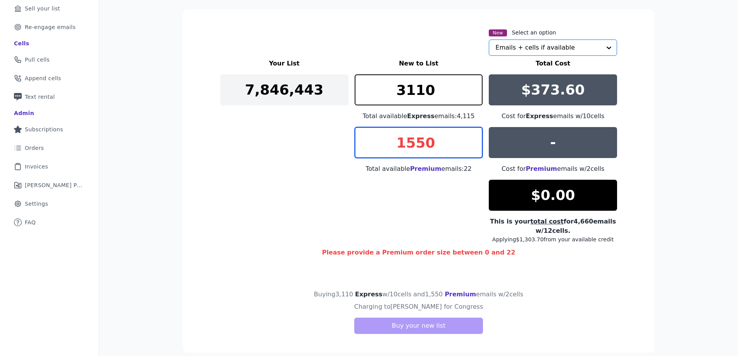
drag, startPoint x: 434, startPoint y: 144, endPoint x: 346, endPoint y: 141, distance: 87.6
click at [346, 141] on div "Your List New to List Total Cost 7,846,443 3110 Total available Express emails:…" at bounding box center [418, 151] width 397 height 184
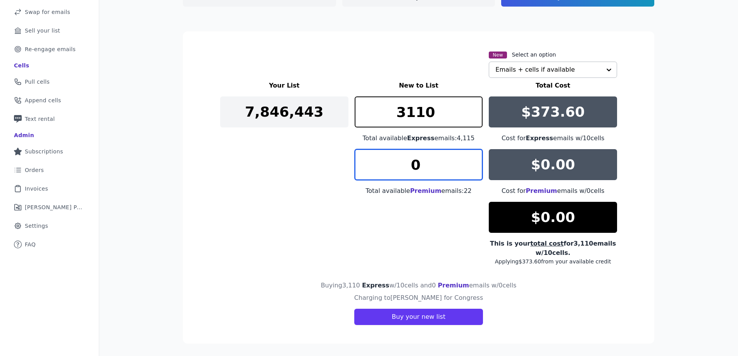
scroll to position [98, 0]
type input "0"
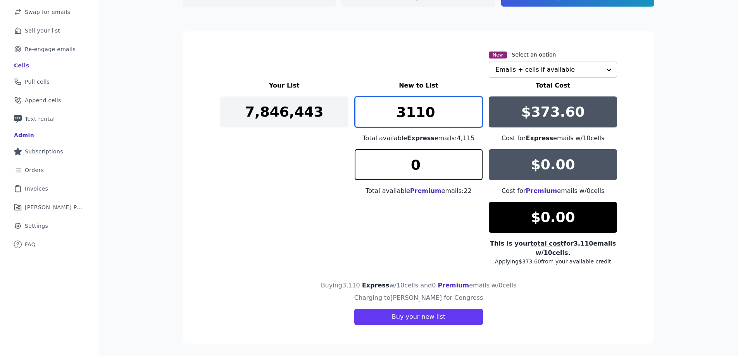
drag, startPoint x: 446, startPoint y: 113, endPoint x: 386, endPoint y: 114, distance: 60.1
click at [386, 114] on input "3110" at bounding box center [419, 111] width 128 height 31
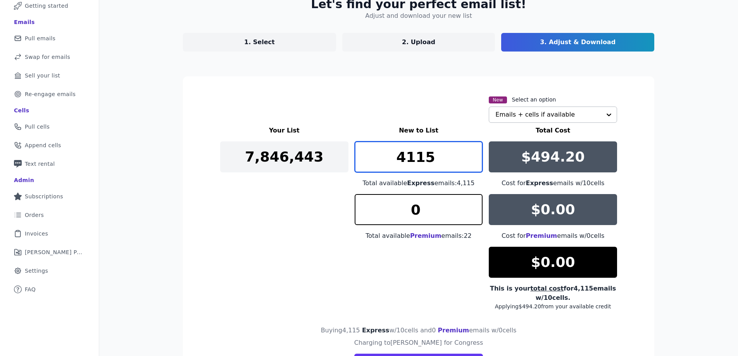
scroll to position [0, 0]
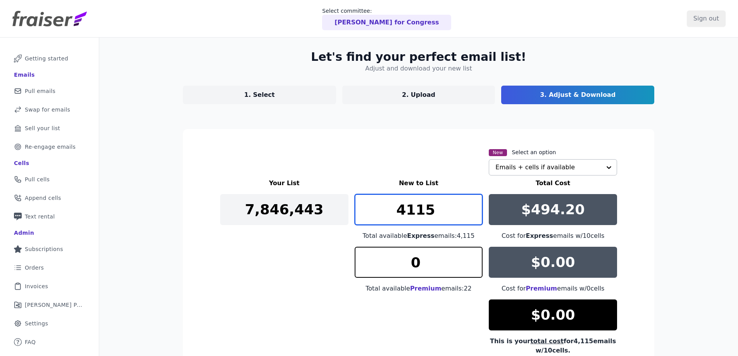
type input "4115"
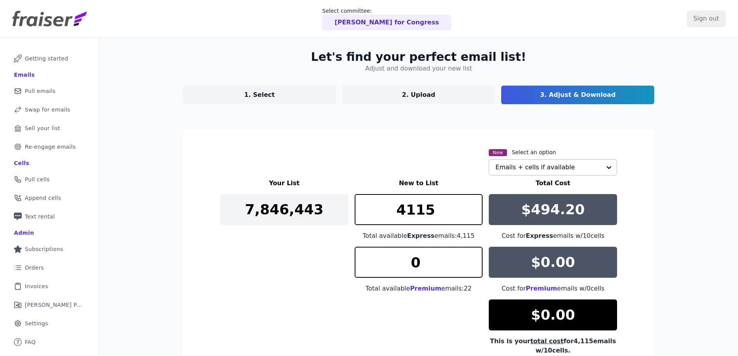
click at [258, 94] on p "1. Select" at bounding box center [259, 94] width 31 height 9
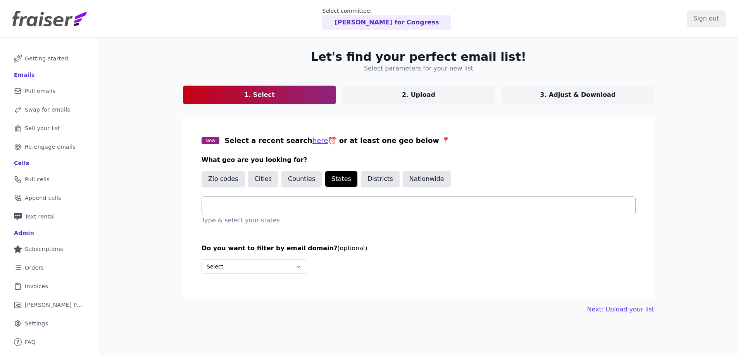
click at [259, 207] on input "text" at bounding box center [421, 205] width 427 height 9
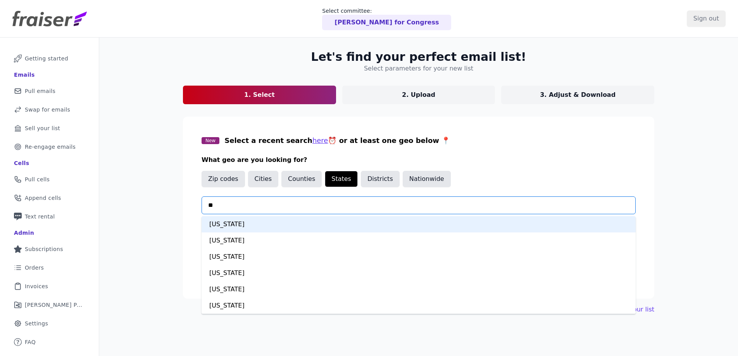
type input "***"
click at [254, 224] on div "Connecticut" at bounding box center [419, 224] width 434 height 16
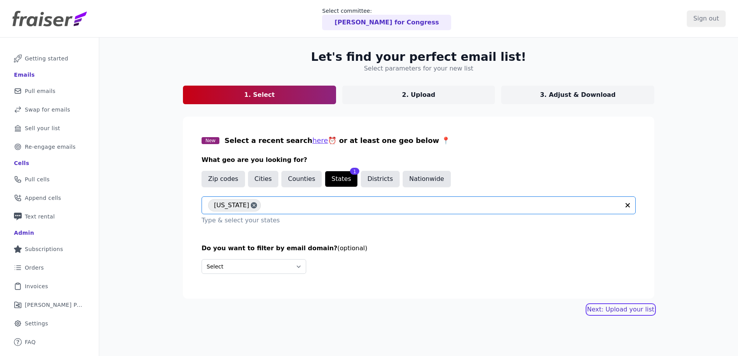
click at [634, 314] on link "Next: Upload your list" at bounding box center [620, 309] width 67 height 9
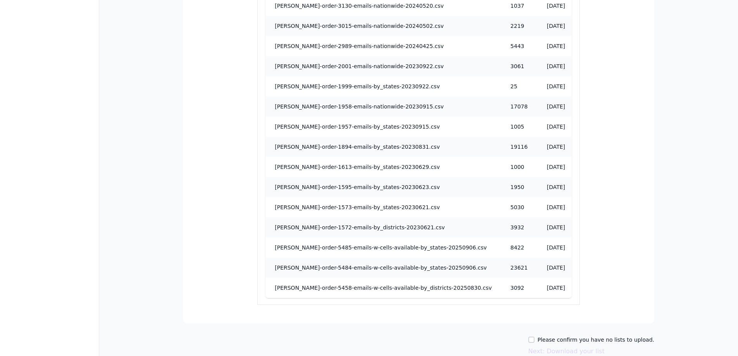
scroll to position [913, 0]
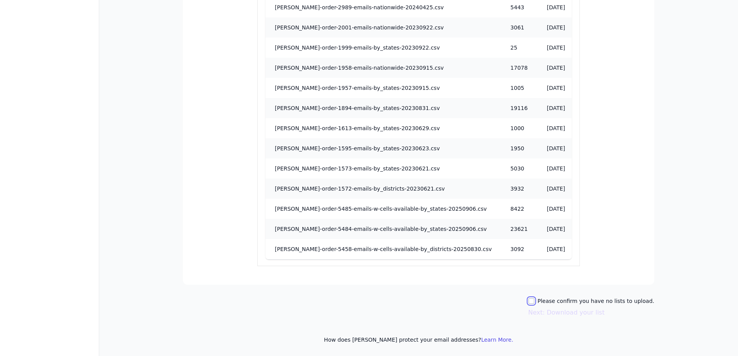
click at [534, 300] on input "Please confirm you have no lists to upload." at bounding box center [531, 301] width 6 height 6
checkbox input "true"
click at [553, 314] on button "Next: Download your list" at bounding box center [566, 312] width 76 height 9
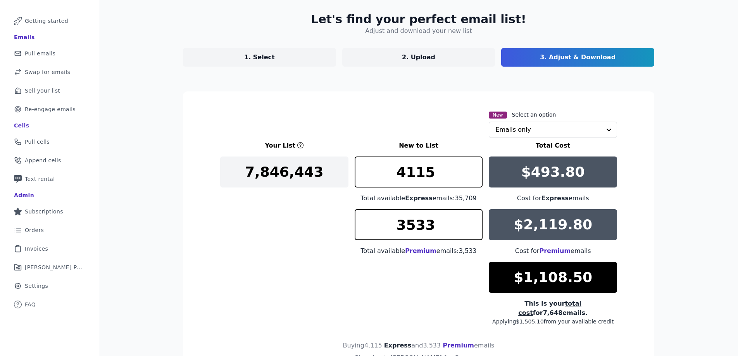
scroll to position [89, 0]
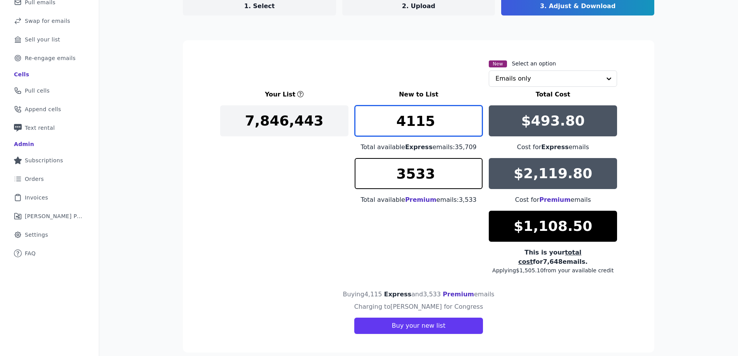
drag, startPoint x: 425, startPoint y: 113, endPoint x: 364, endPoint y: 110, distance: 60.9
click at [364, 110] on input "4115" at bounding box center [419, 120] width 128 height 31
type input "3110"
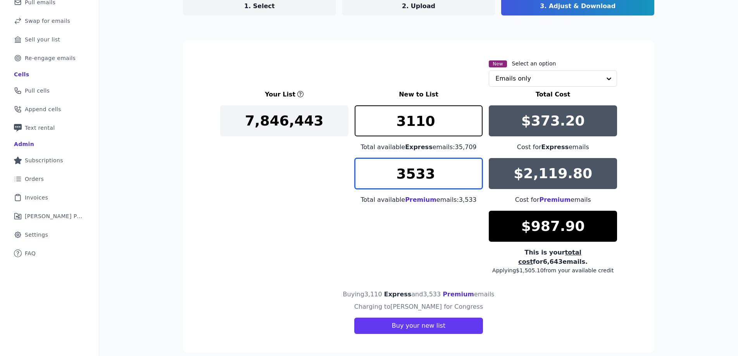
drag, startPoint x: 447, startPoint y: 173, endPoint x: 384, endPoint y: 177, distance: 63.3
click at [384, 177] on input "3533" at bounding box center [419, 173] width 128 height 31
type input "1550"
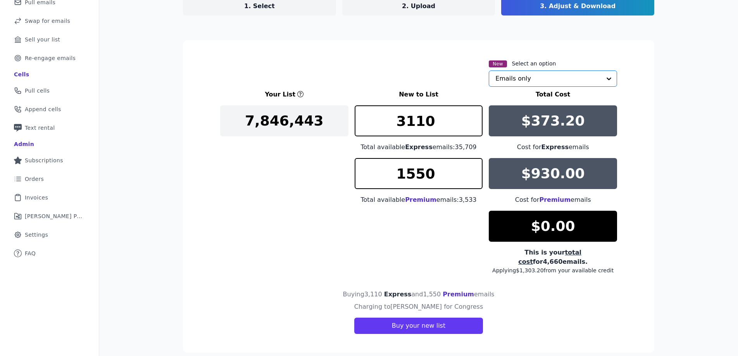
click at [560, 77] on input "text" at bounding box center [548, 79] width 106 height 16
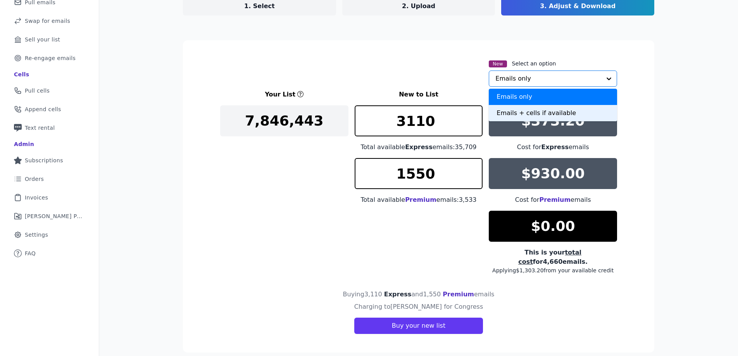
click at [533, 117] on div "Emails + cells if available" at bounding box center [553, 113] width 128 height 16
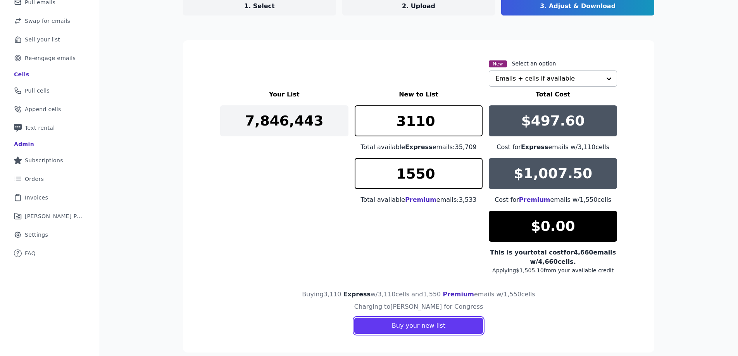
drag, startPoint x: 441, startPoint y: 324, endPoint x: 545, endPoint y: 301, distance: 106.6
click at [545, 301] on section "New Select an option Emails + cells if available Your List New to List Total Co…" at bounding box center [418, 196] width 471 height 312
click at [421, 322] on button "Buy your new list" at bounding box center [418, 326] width 129 height 16
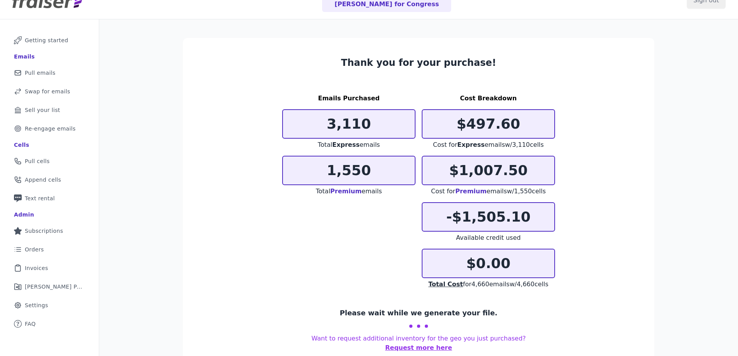
scroll to position [38, 0]
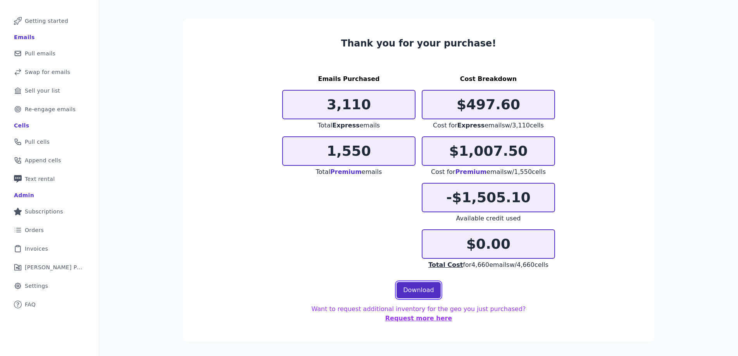
click at [413, 288] on link "Download" at bounding box center [418, 290] width 44 height 16
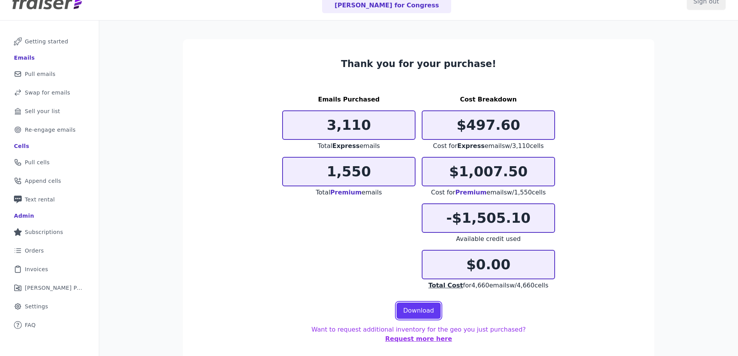
scroll to position [0, 0]
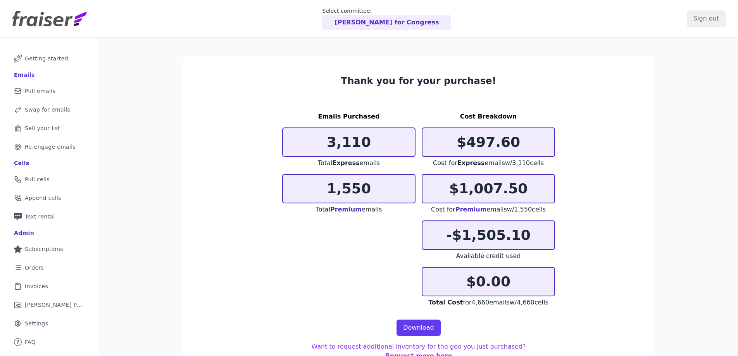
click at [417, 25] on p "[PERSON_NAME] for Congress" at bounding box center [386, 22] width 104 height 9
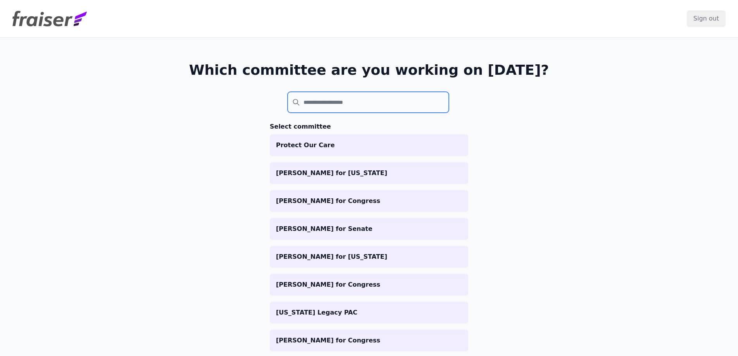
click at [324, 103] on input "search" at bounding box center [368, 102] width 161 height 21
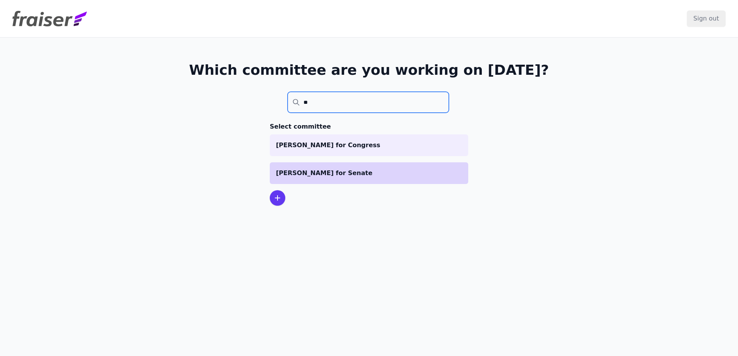
type input "**"
click at [332, 171] on p "[PERSON_NAME] for Senate" at bounding box center [369, 173] width 186 height 9
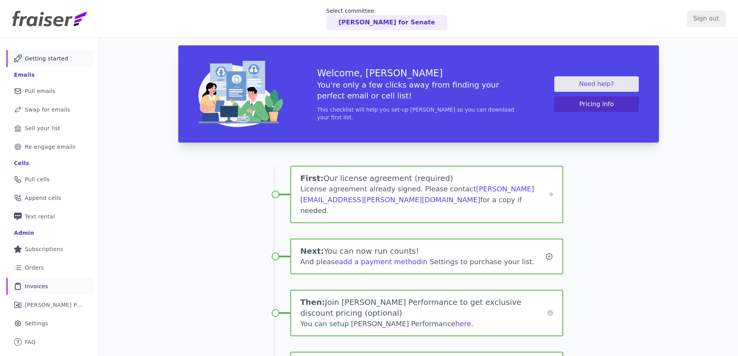
click at [44, 288] on span "Invoices" at bounding box center [36, 287] width 23 height 8
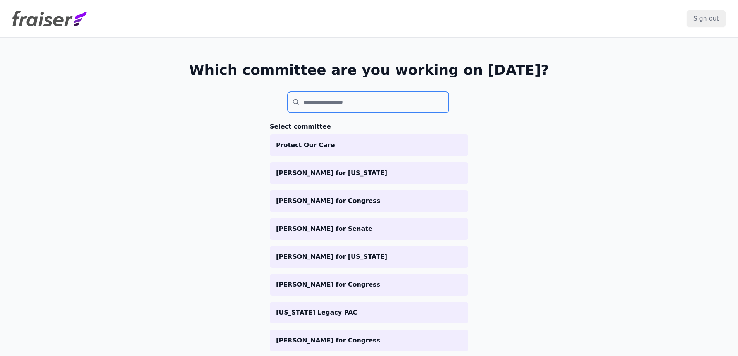
click at [312, 103] on input "search" at bounding box center [368, 102] width 161 height 21
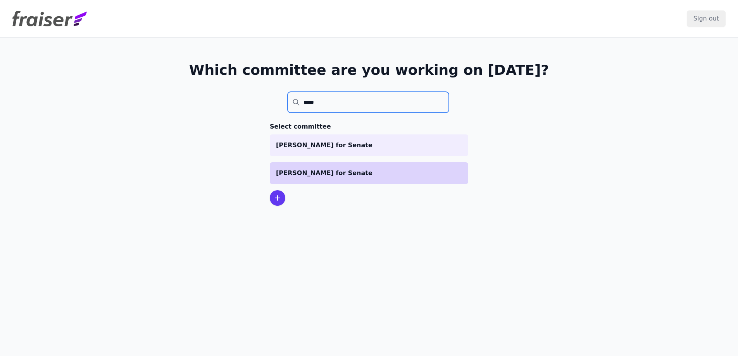
type input "*****"
click at [338, 174] on p "Tammy Baldwin for Senate" at bounding box center [369, 173] width 186 height 9
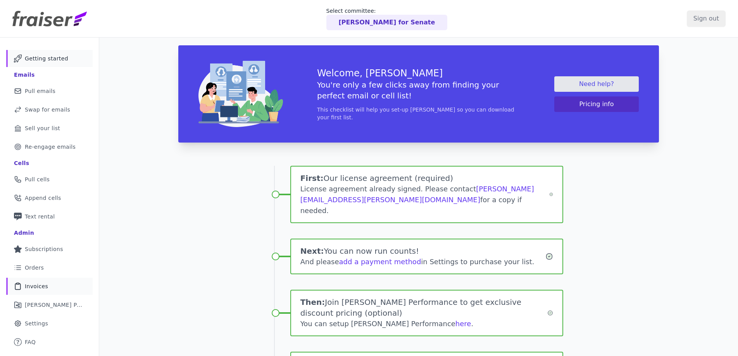
click at [43, 288] on span "Invoices" at bounding box center [36, 287] width 23 height 8
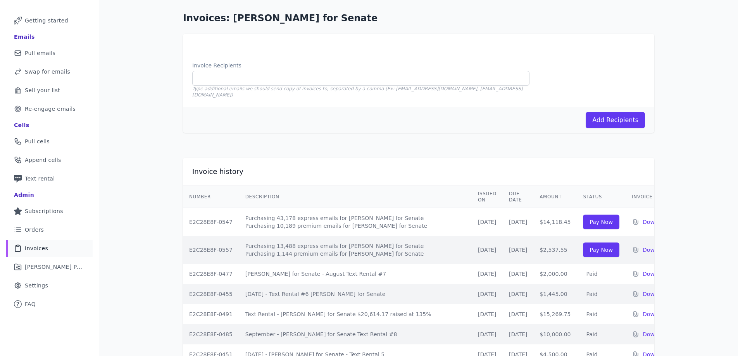
scroll to position [90, 0]
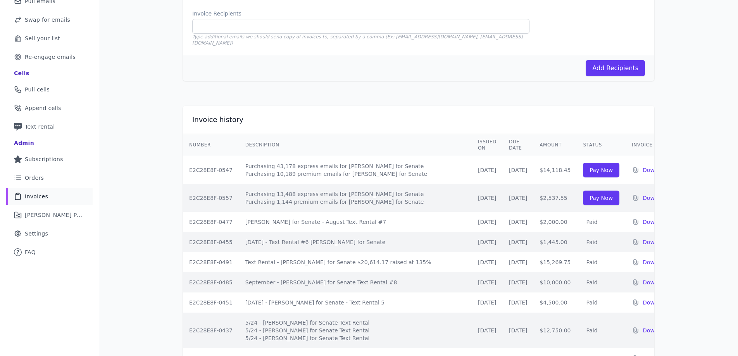
drag, startPoint x: 523, startPoint y: 163, endPoint x: 550, endPoint y: 164, distance: 26.4
click at [550, 164] on td "$14,118.45" at bounding box center [554, 170] width 43 height 28
copy td "$14,118.45"
drag, startPoint x: 522, startPoint y: 192, endPoint x: 549, endPoint y: 193, distance: 27.1
click at [549, 193] on td "$2,537.55" at bounding box center [554, 198] width 43 height 28
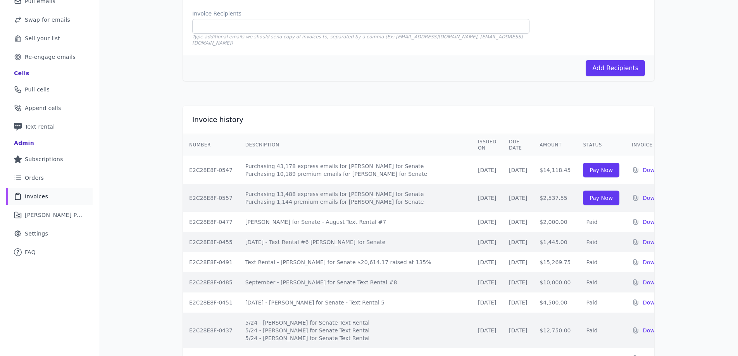
copy td "$2,537.55"
click at [643, 166] on p "Download" at bounding box center [656, 170] width 27 height 8
click at [643, 194] on p "Download" at bounding box center [656, 198] width 27 height 8
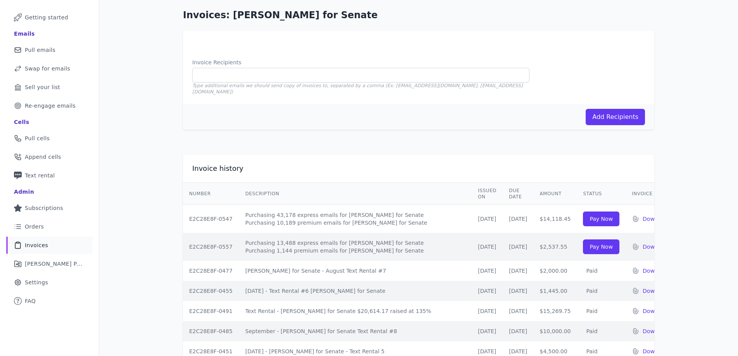
scroll to position [0, 0]
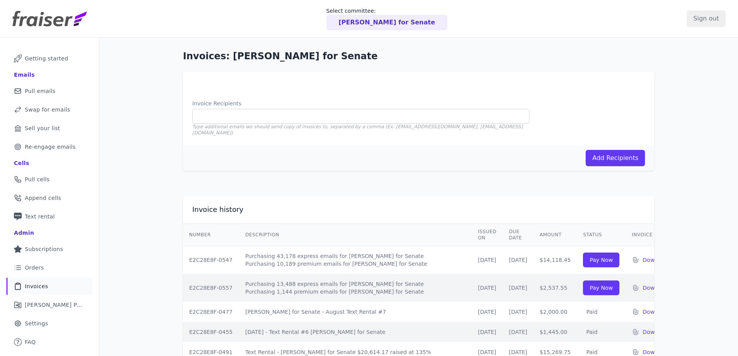
click at [398, 27] on p "Tammy Baldwin for Senate" at bounding box center [387, 22] width 96 height 9
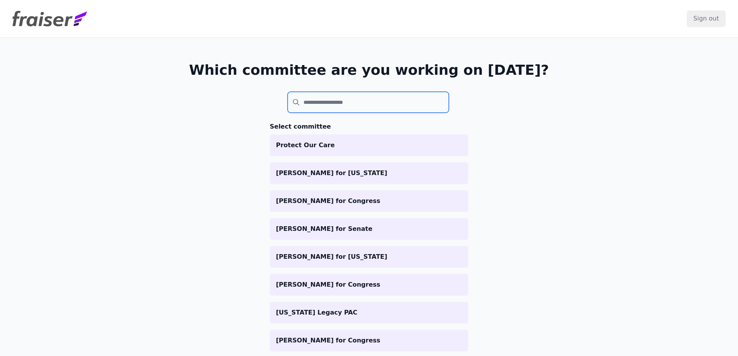
click at [338, 100] on input "search" at bounding box center [368, 102] width 161 height 21
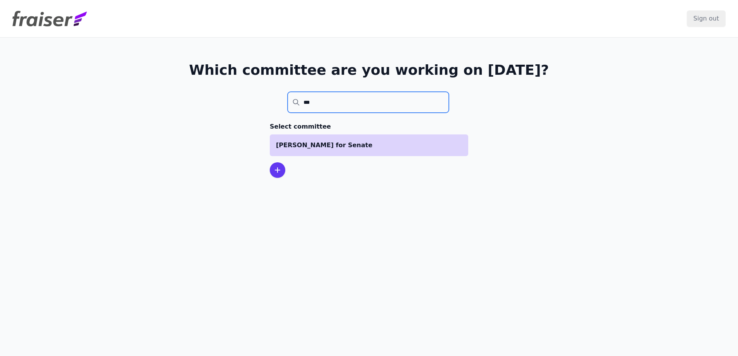
type input "***"
click at [324, 142] on p "[PERSON_NAME] for Senate" at bounding box center [369, 145] width 186 height 9
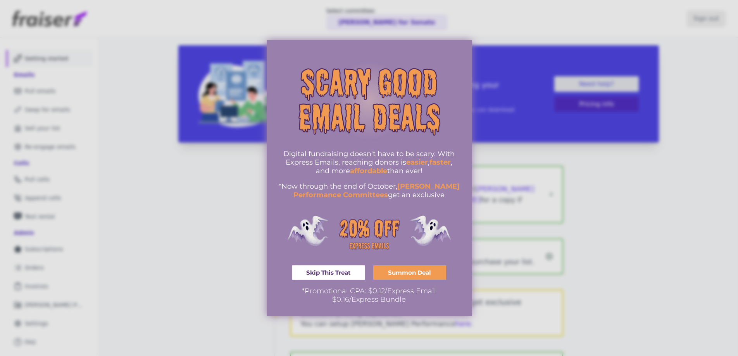
click at [181, 220] on div at bounding box center [369, 178] width 738 height 356
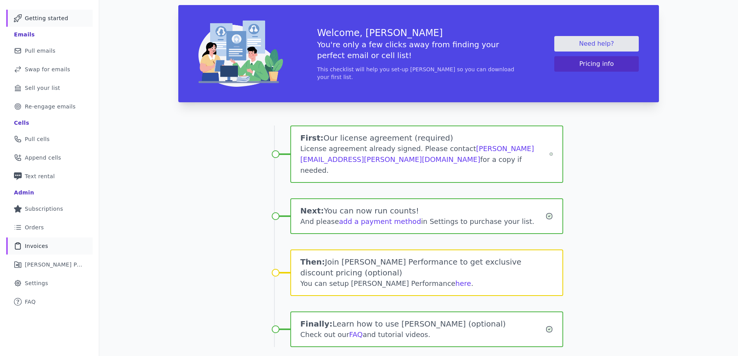
scroll to position [41, 0]
click at [41, 242] on span "Invoices" at bounding box center [36, 246] width 23 height 8
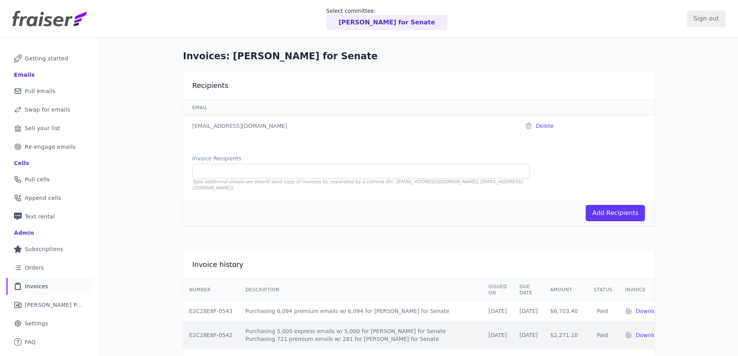
click at [391, 21] on p "[PERSON_NAME] for Senate" at bounding box center [387, 22] width 96 height 9
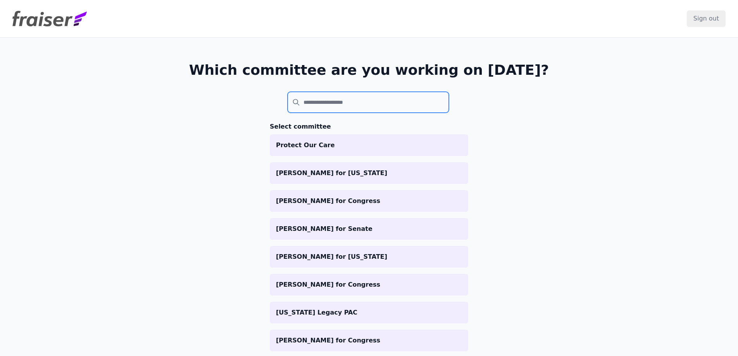
click at [350, 101] on input "search" at bounding box center [368, 102] width 161 height 21
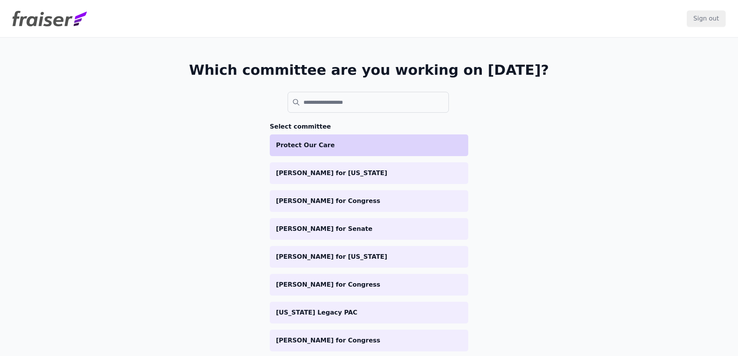
click at [334, 141] on p "Protect Our Care" at bounding box center [369, 145] width 186 height 9
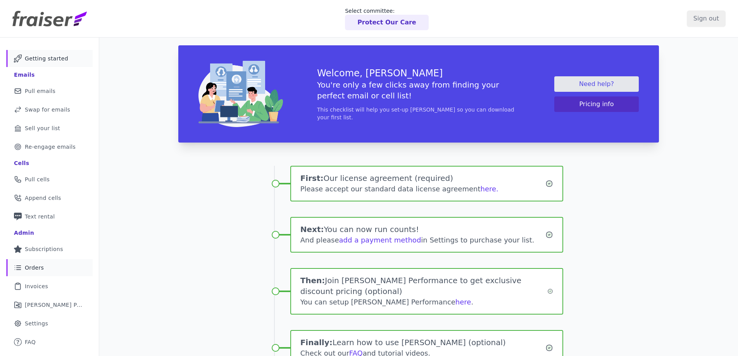
click at [40, 269] on span "Orders" at bounding box center [34, 268] width 19 height 8
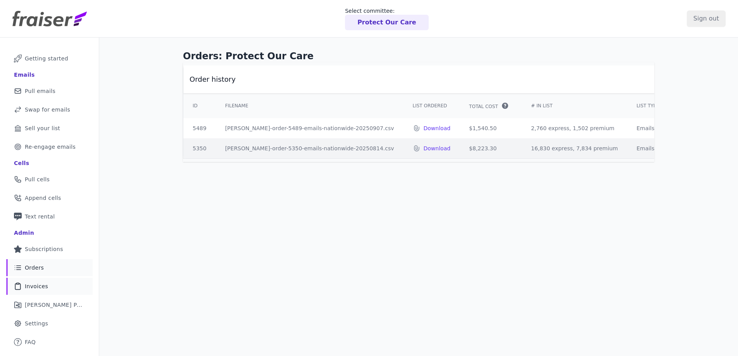
click at [40, 283] on span "Invoices" at bounding box center [36, 287] width 23 height 8
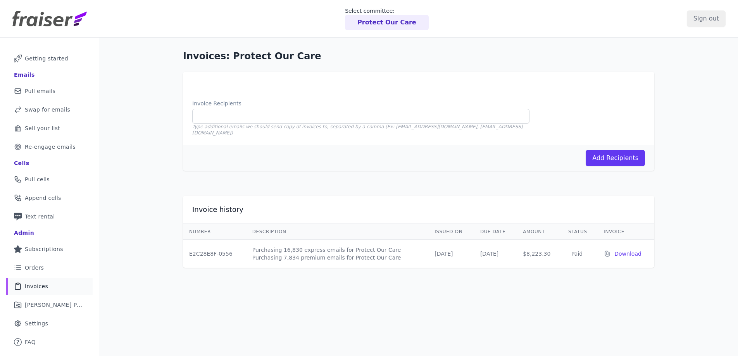
click at [376, 24] on p "Protect Our Care" at bounding box center [386, 22] width 59 height 9
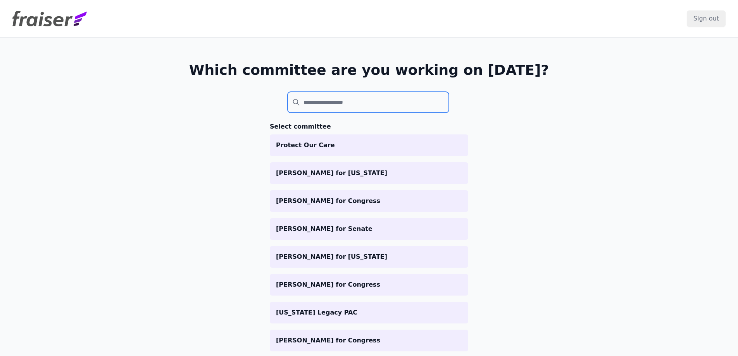
click at [328, 103] on input "search" at bounding box center [368, 102] width 161 height 21
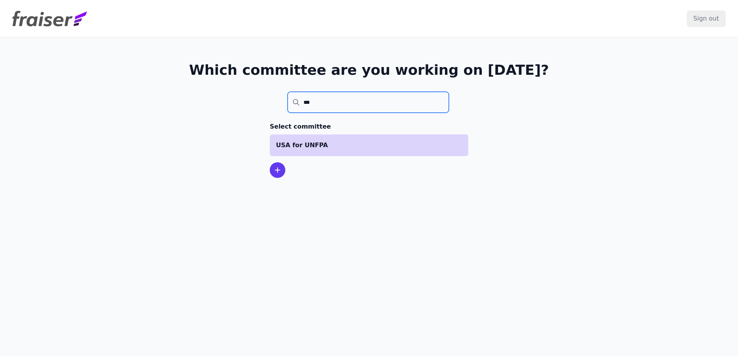
type input "***"
click at [355, 152] on li "USA for UNFPA" at bounding box center [369, 145] width 198 height 22
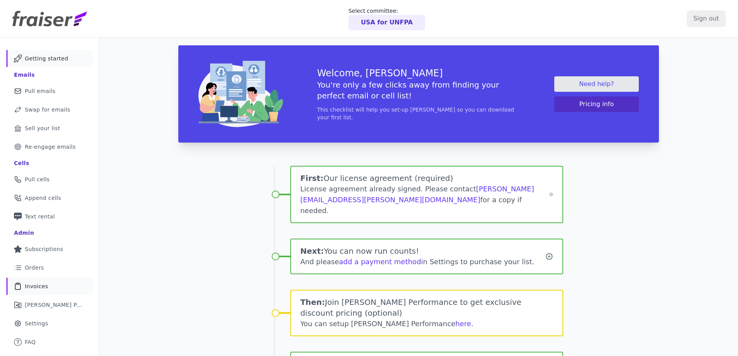
click at [40, 283] on span "Invoices" at bounding box center [36, 287] width 23 height 8
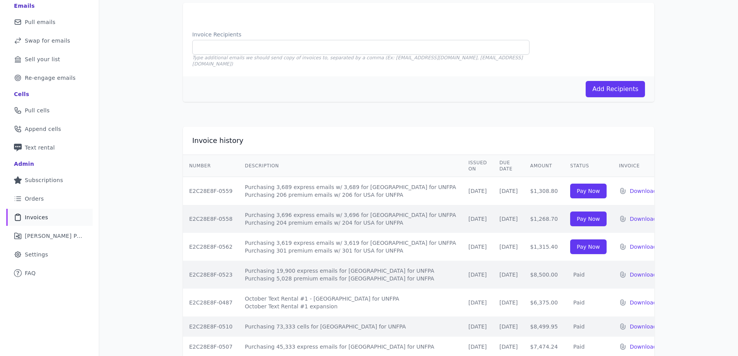
scroll to position [70, 0]
click at [631, 242] on p "Download" at bounding box center [643, 246] width 27 height 8
